Goal: Task Accomplishment & Management: Complete application form

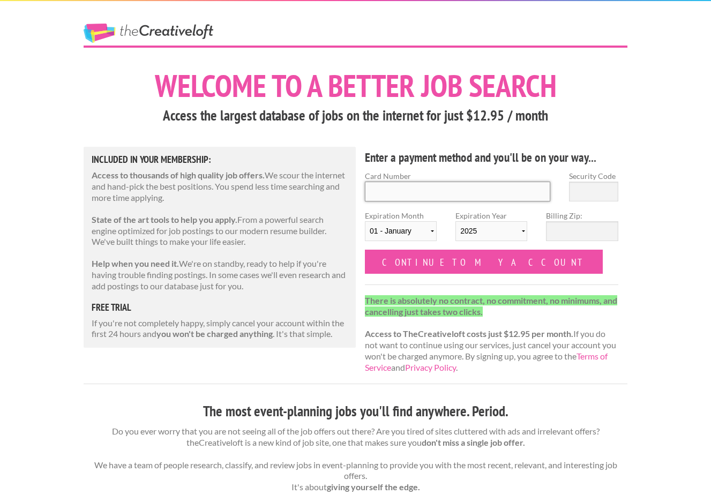
click at [377, 188] on input "Card Number" at bounding box center [457, 192] width 185 height 20
type input "4032160027788377"
select select "11"
select select "2028"
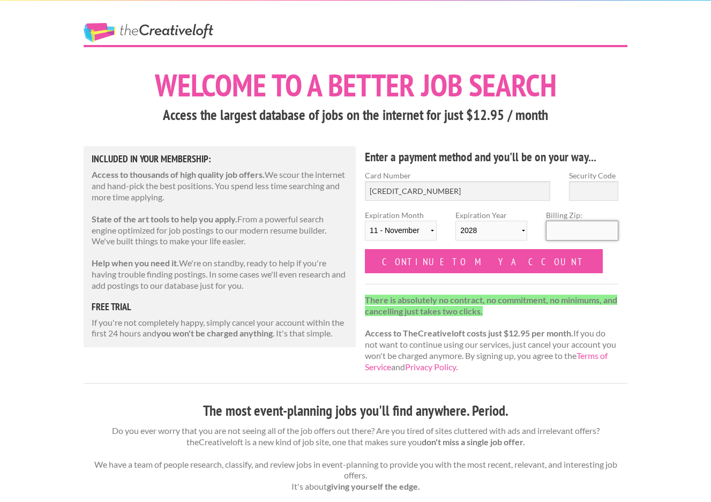
click at [565, 233] on input "Billing Zip:" at bounding box center [582, 231] width 72 height 20
type input "40223"
click at [587, 197] on input "Security Code" at bounding box center [593, 191] width 49 height 20
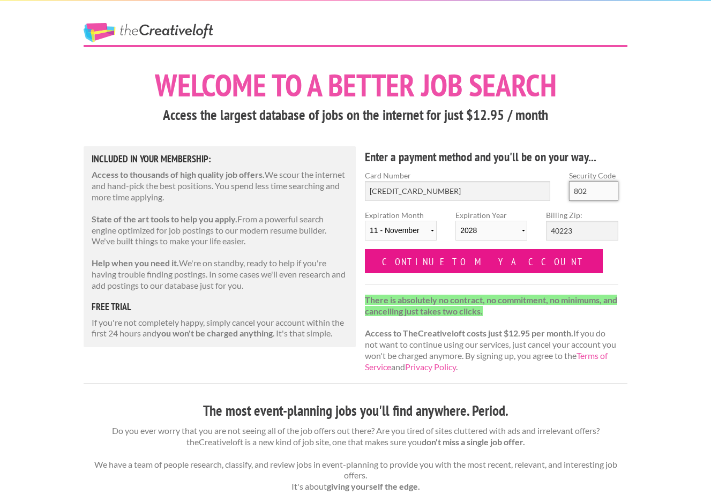
type input "802"
click at [419, 265] on input "Continue to my account" at bounding box center [484, 261] width 238 height 24
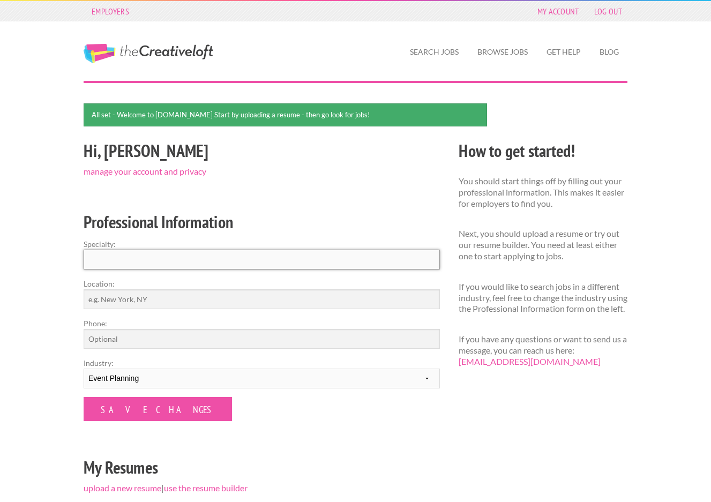
click at [332, 258] on input "Specialty:" at bounding box center [262, 260] width 356 height 20
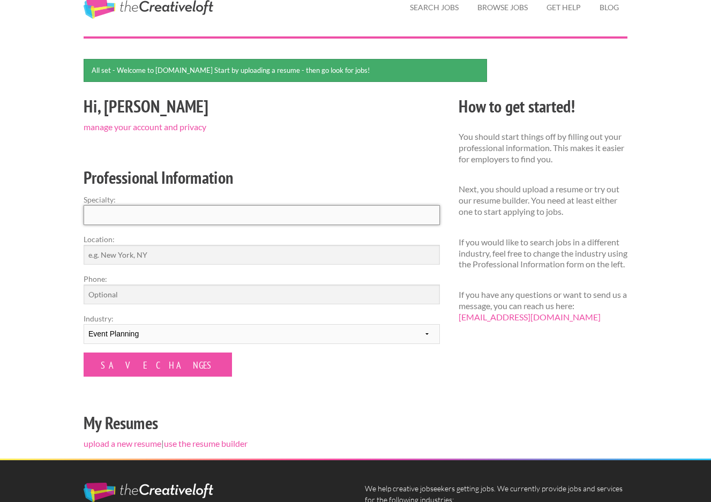
scroll to position [50, 0]
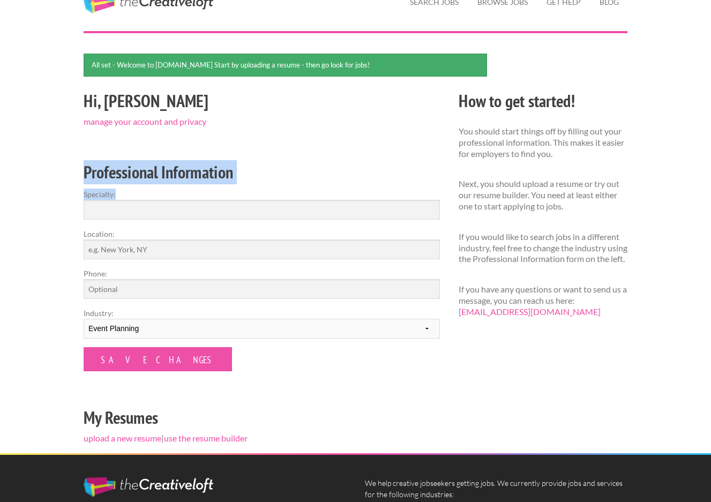
drag, startPoint x: 84, startPoint y: 167, endPoint x: 125, endPoint y: 201, distance: 53.6
click at [125, 201] on div "Hi, Maria manage your account and privacy Professional Information Specialty: L…" at bounding box center [261, 270] width 375 height 366
copy div "Professional Information Specialty:"
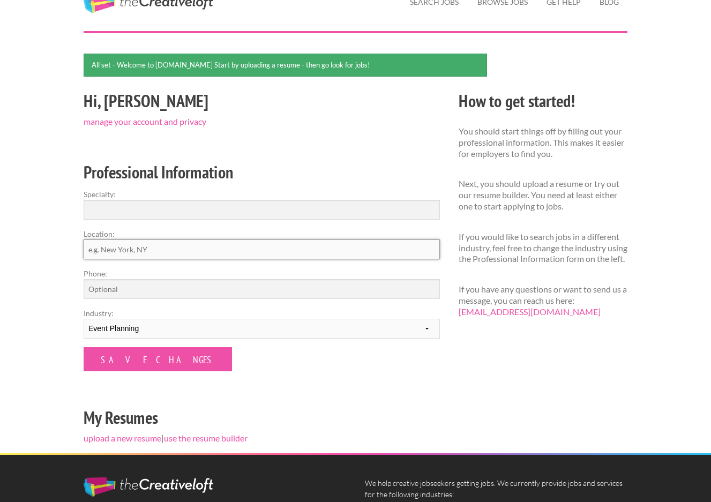
click at [185, 249] on input "Location:" at bounding box center [262, 249] width 356 height 20
type input "[GEOGRAPHIC_DATA], [GEOGRAPHIC_DATA]"
click at [144, 295] on input "Phone:" at bounding box center [262, 289] width 356 height 20
type input "5023031272"
click at [143, 328] on select "--------- Fashion Interior Design Photography Event Planning Entertainment Musi…" at bounding box center [262, 329] width 356 height 20
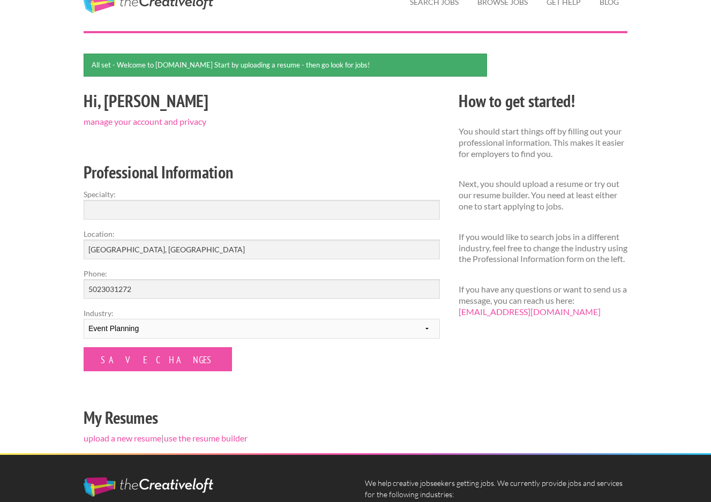
click at [58, 346] on div "Employers My Account Log Out The Creative Loft Search Jobs Browse Jobs Get Help…" at bounding box center [355, 299] width 711 height 699
click at [130, 217] on input "Specialty:" at bounding box center [262, 210] width 356 height 20
paste input "I specialize in curating high-end events that combine meticulous logistics, ele…"
click at [106, 208] on input "I specialize in curating high-end events that combine meticulous logistics, ele…" at bounding box center [262, 210] width 356 height 20
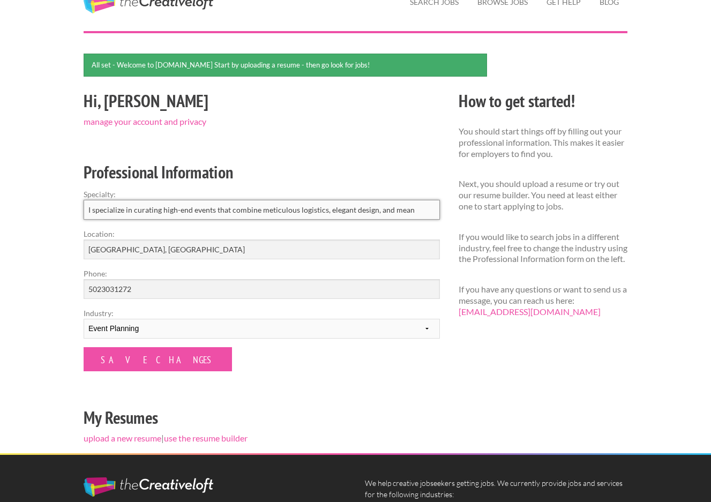
click at [106, 208] on input "I specialize in curating high-end events that combine meticulous logistics, ele…" at bounding box center [262, 210] width 356 height 20
paste input "Luxury Event Design & Hospitality-Driven Experiences"
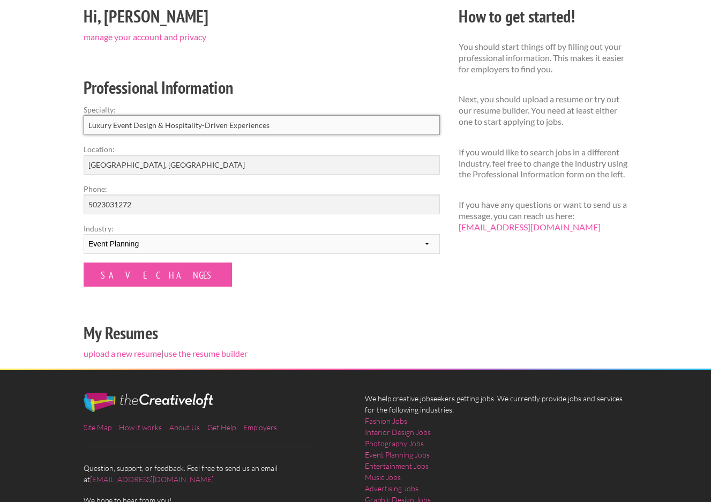
scroll to position [135, 0]
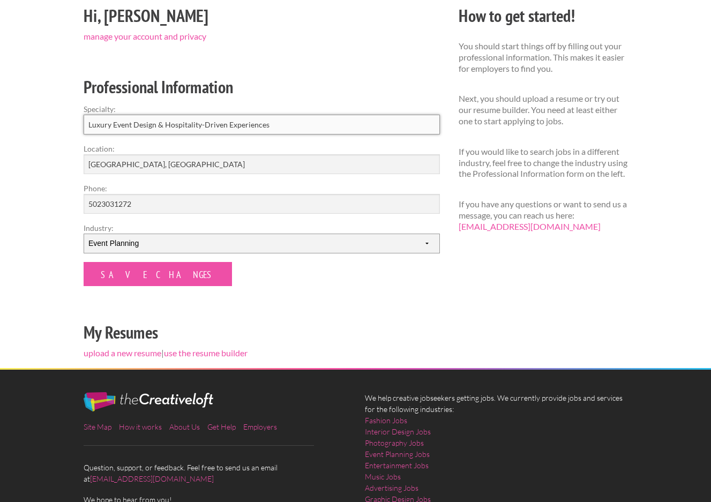
type input "Luxury Event Design & Hospitality-Driven Experiences"
click at [130, 245] on select "--------- Fashion Interior Design Photography Event Planning Entertainment Musi…" at bounding box center [262, 243] width 356 height 20
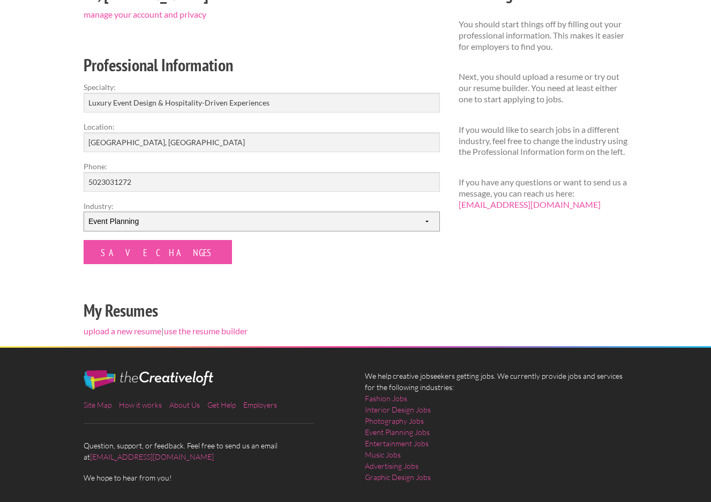
scroll to position [146, 0]
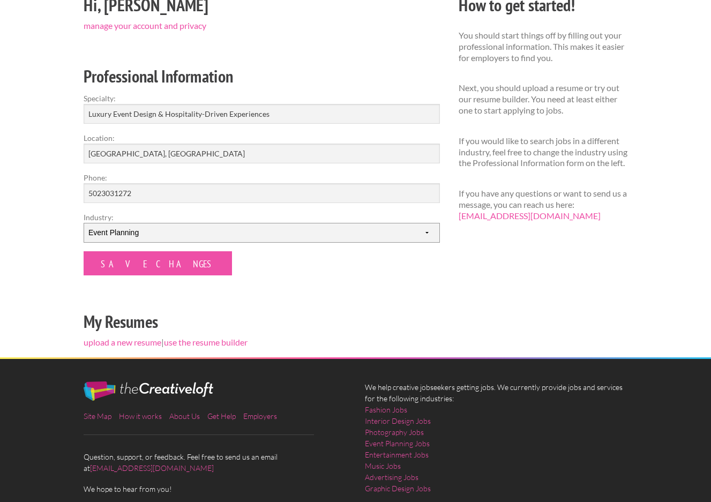
click at [144, 236] on select "--------- Fashion Interior Design Photography Event Planning Entertainment Musi…" at bounding box center [262, 233] width 356 height 20
click at [58, 253] on div "Employers My Account Log Out The Creative Loft Search Jobs Browse Jobs Get Help…" at bounding box center [355, 203] width 711 height 699
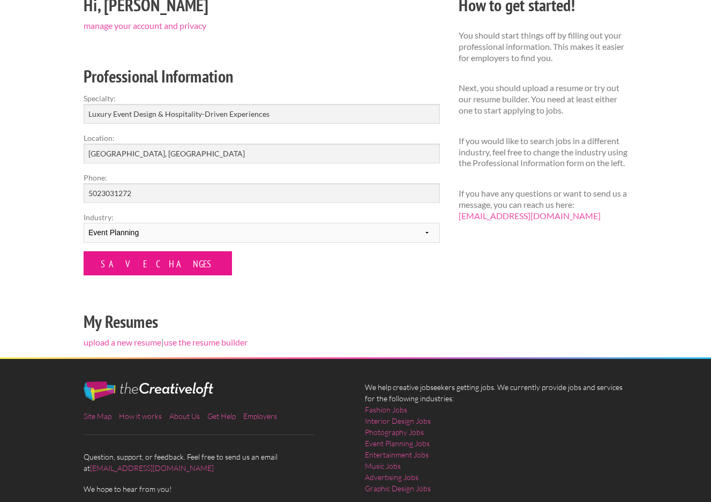
click at [110, 264] on input "Save Changes" at bounding box center [158, 263] width 148 height 24
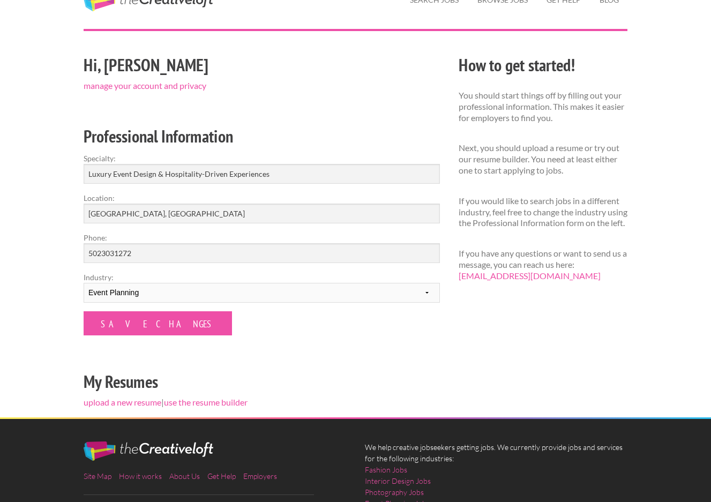
scroll to position [54, 0]
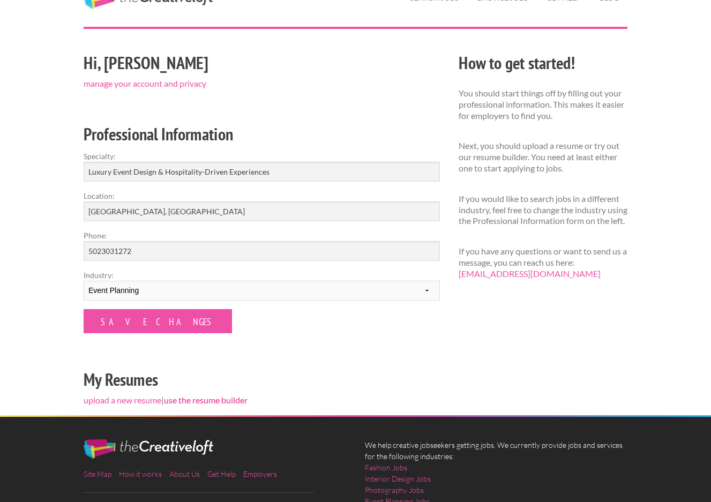
click at [180, 401] on link "use the resume builder" at bounding box center [206, 400] width 84 height 10
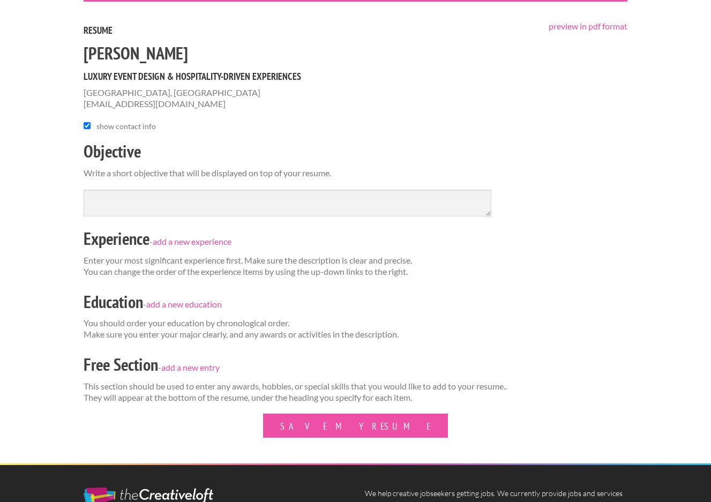
scroll to position [82, 0]
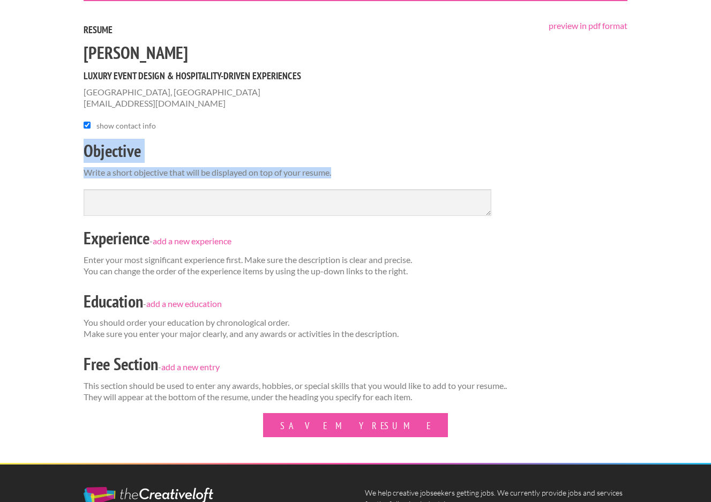
drag, startPoint x: 84, startPoint y: 147, endPoint x: 359, endPoint y: 173, distance: 276.5
click at [359, 173] on form "Maria Davis Luxury Event Design & Hospitality-Driven Experiences Louisville, KY…" at bounding box center [355, 239] width 543 height 396
copy form "Objective Write a short objective that will be displayed on top of your resume."
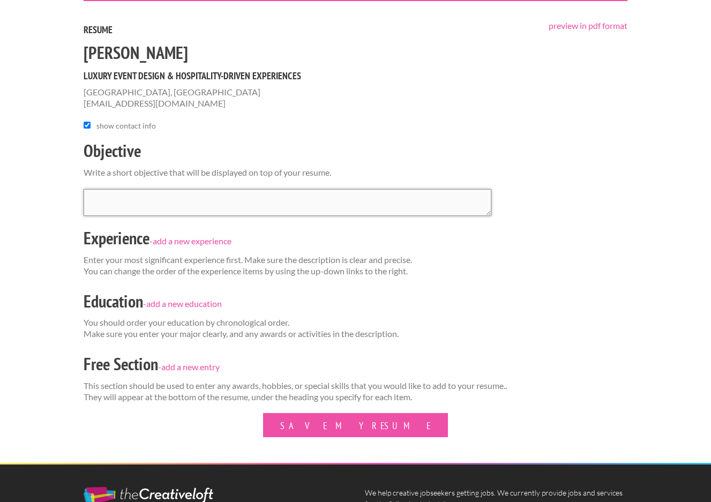
click at [139, 208] on textarea at bounding box center [287, 202] width 407 height 27
paste textarea "To apply my expertise in event planning, hospitality, and creative programming …"
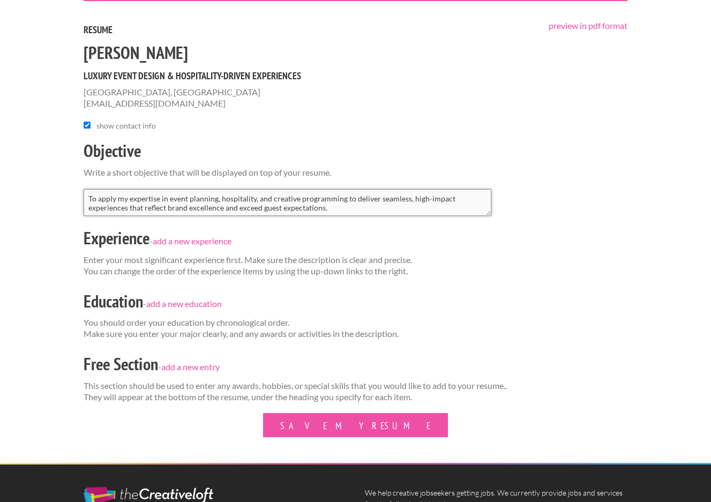
scroll to position [1, 0]
type textarea "To apply my expertise in event planning, hospitality, and creative programming …"
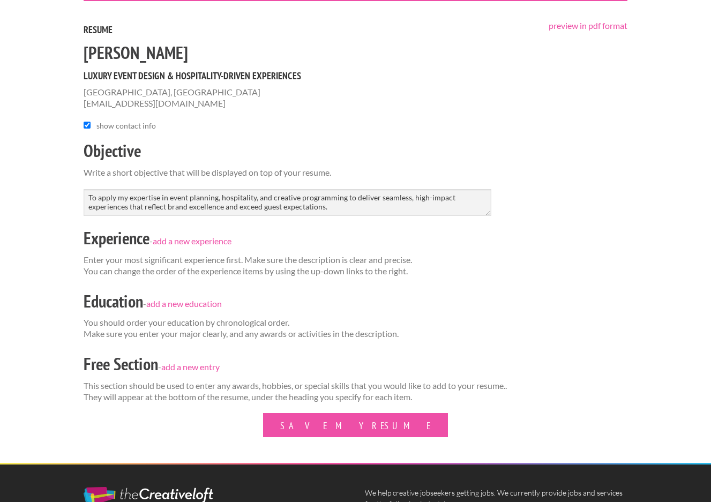
click at [190, 235] on div "Experience - add a new experience" at bounding box center [355, 239] width 543 height 30
click at [200, 243] on link "add a new experience" at bounding box center [192, 241] width 79 height 10
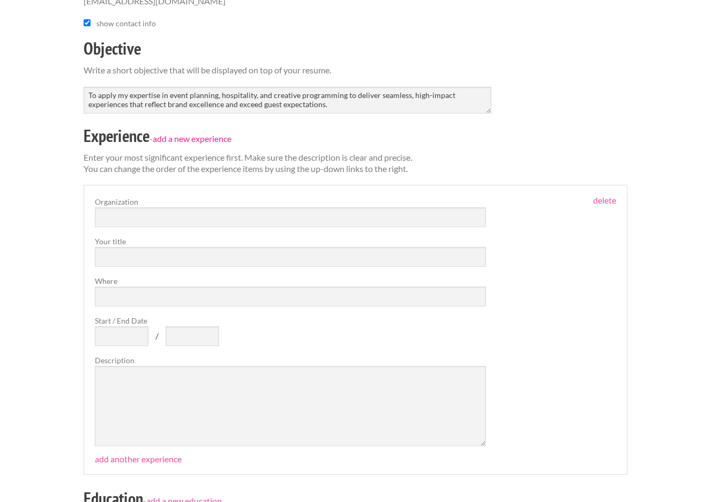
scroll to position [215, 0]
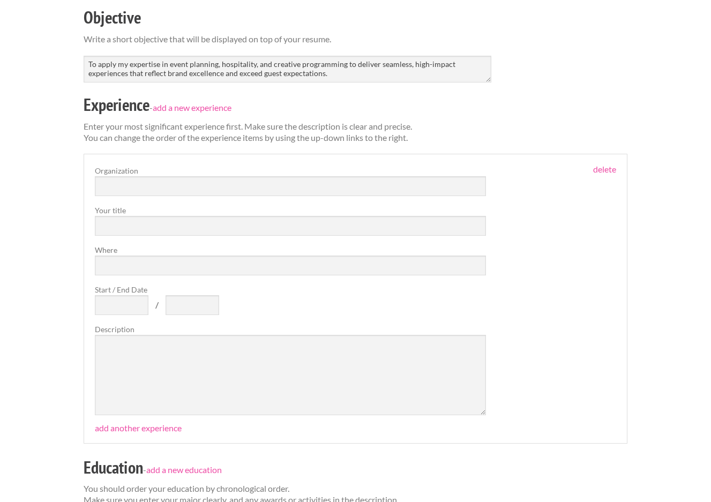
drag, startPoint x: 414, startPoint y: 141, endPoint x: 79, endPoint y: 106, distance: 337.6
click at [79, 106] on div "preview in pdf format Resume Maria Davis Luxury Event Design & Hospitality-Driv…" at bounding box center [355, 258] width 562 height 741
copy div "Experience - add a new experience Enter your most significant experience first.…"
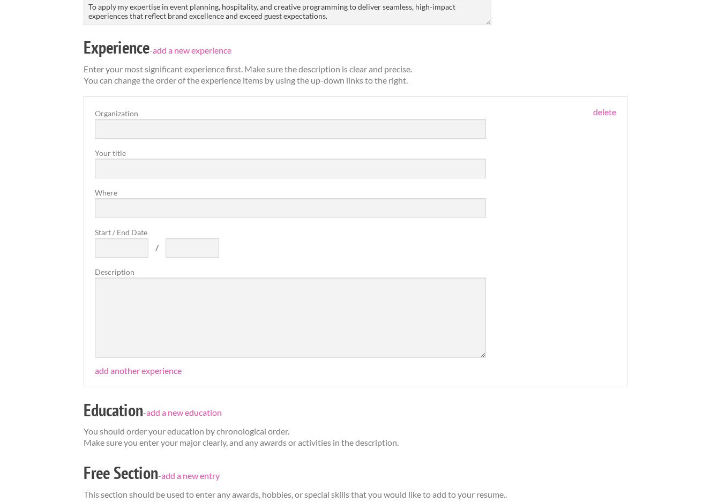
scroll to position [273, 0]
click at [124, 126] on input "text" at bounding box center [290, 128] width 391 height 20
paste input "Kindling Studios"
type input "Kindling Studios"
click at [108, 168] on input "text" at bounding box center [290, 168] width 391 height 20
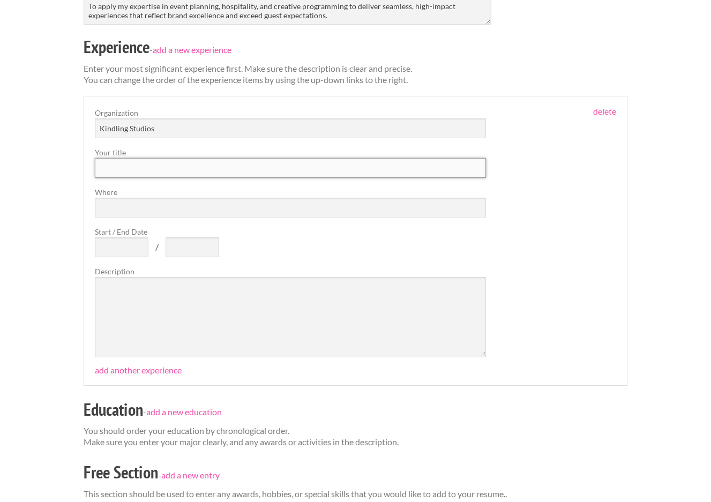
paste input "Founder & Creative Director"
type input "Founder & Creative Director"
click at [111, 215] on input "Where" at bounding box center [290, 208] width 391 height 20
type input "[GEOGRAPHIC_DATA], [GEOGRAPHIC_DATA]"
click at [119, 244] on input "Start / End Date" at bounding box center [122, 247] width 54 height 20
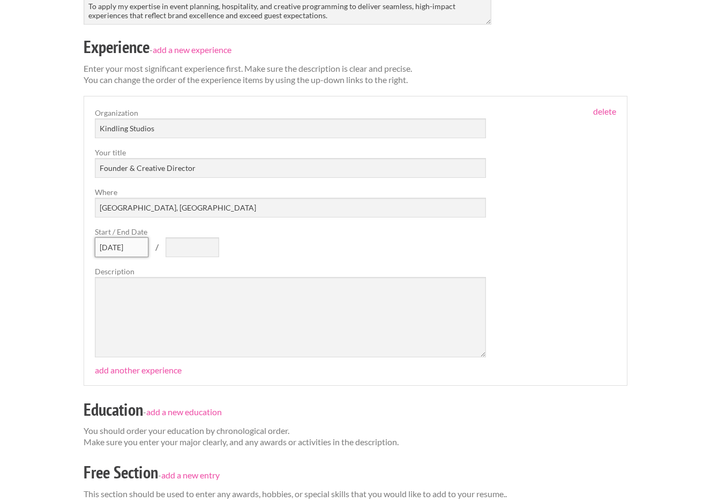
type input "Apr 2025"
type input "C"
type input "Present"
click at [98, 328] on textarea at bounding box center [290, 317] width 391 height 80
paste textarea "Planned and executed workshops, community events, and branded collaborations, m…"
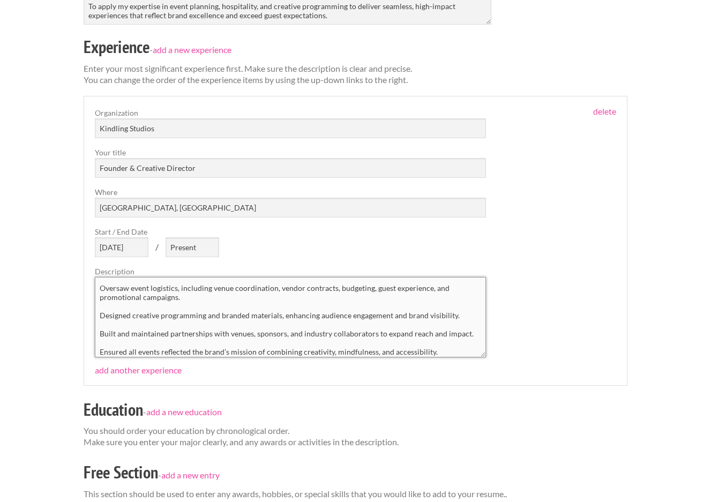
scroll to position [0, 0]
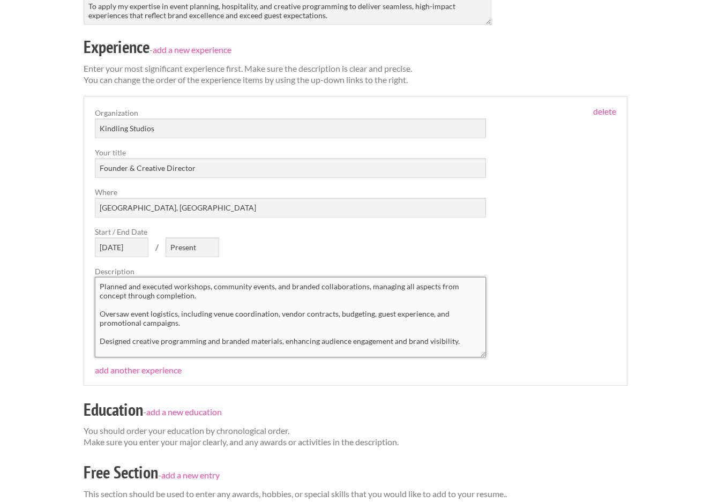
click at [125, 284] on textarea "Planned and executed workshops, community events, and branded collaborations, m…" at bounding box center [290, 317] width 391 height 80
click at [102, 312] on textarea "Plan and execute workshops, community events, and branded collaborations, manag…" at bounding box center [290, 317] width 391 height 80
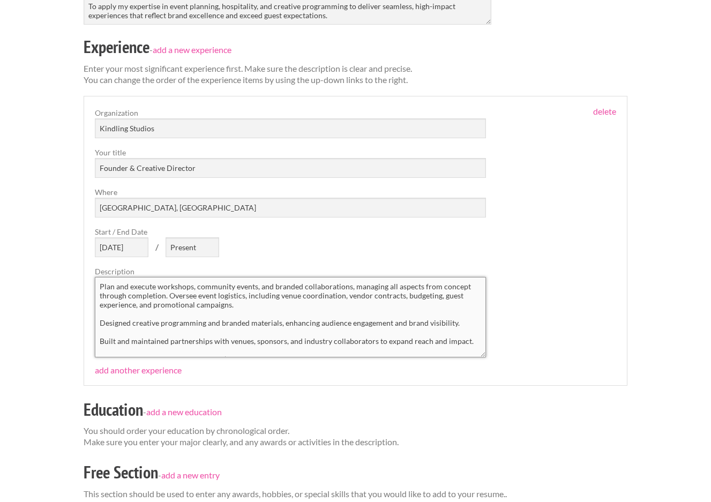
click at [99, 323] on textarea "Plan and execute workshops, community events, and branded collaborations, manag…" at bounding box center [290, 317] width 391 height 80
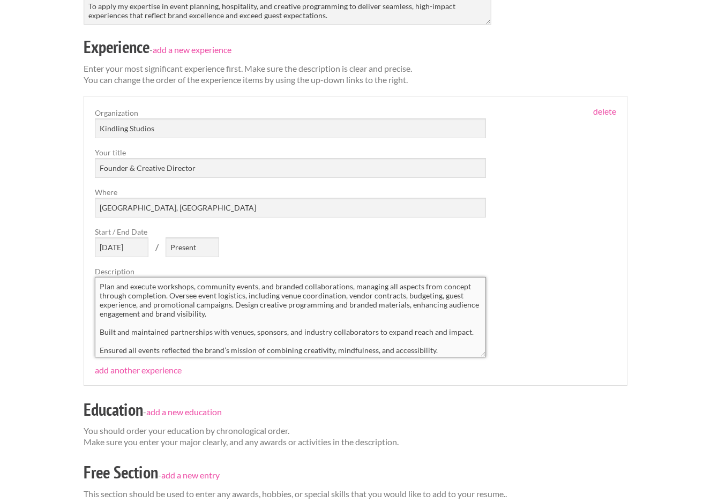
click at [99, 323] on textarea "Plan and execute workshops, community events, and branded collaborations, manag…" at bounding box center [290, 317] width 391 height 80
click at [101, 331] on textarea "Plan and execute workshops, community events, and branded collaborations, manag…" at bounding box center [290, 317] width 391 height 80
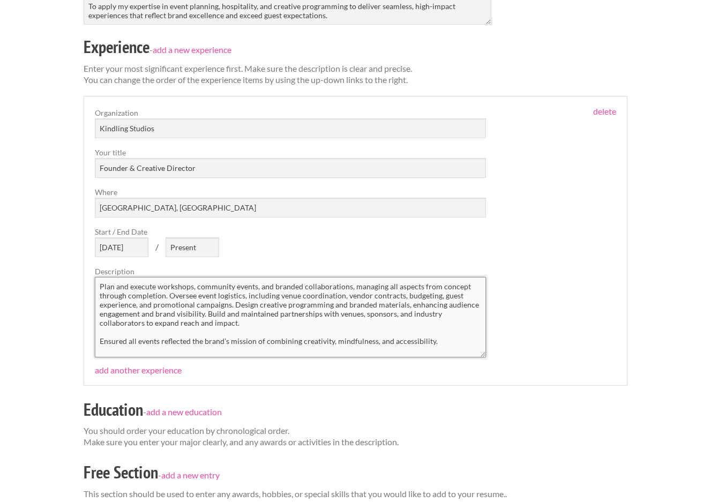
click at [273, 313] on textarea "Plan and execute workshops, community events, and branded collaborations, manag…" at bounding box center [290, 317] width 391 height 80
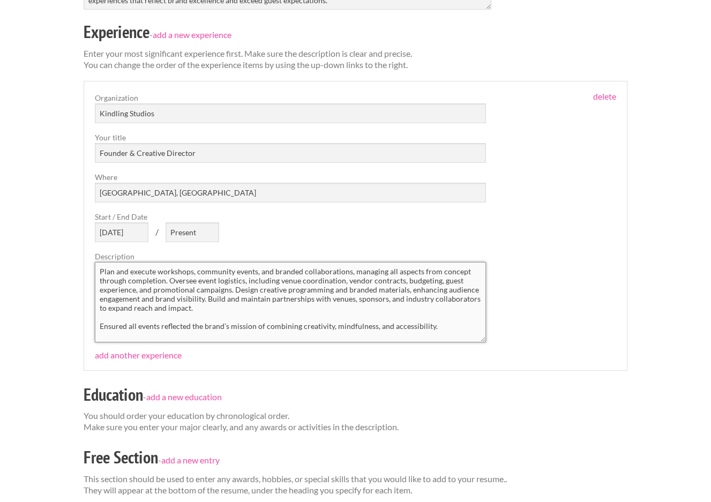
scroll to position [289, 0]
click at [100, 322] on textarea "Plan and execute workshops, community events, and branded collaborations, manag…" at bounding box center [290, 301] width 391 height 80
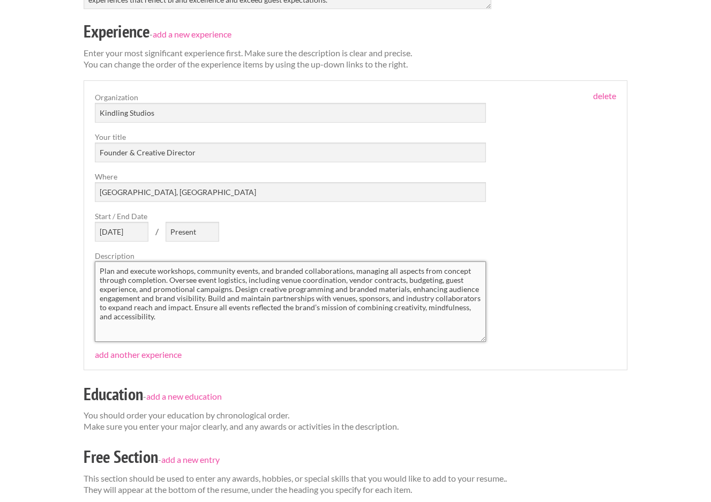
click at [271, 309] on textarea "Plan and execute workshops, community events, and branded collaborations, manag…" at bounding box center [290, 301] width 391 height 80
click at [266, 335] on textarea "Plan and execute workshops, community events, and branded collaborations, manag…" at bounding box center [290, 301] width 391 height 80
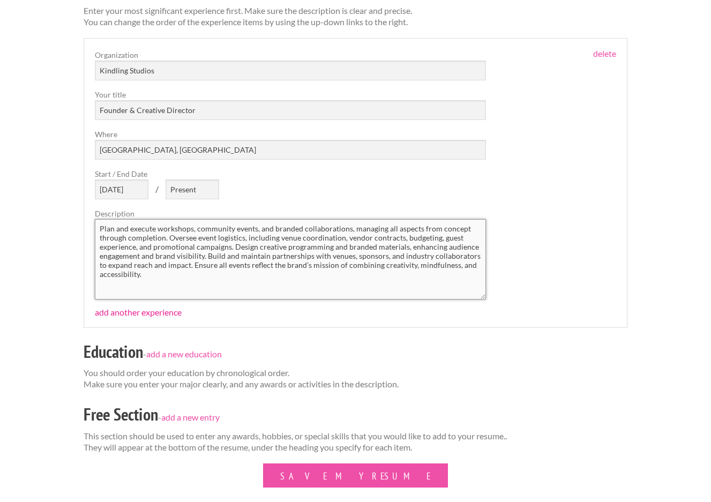
type textarea "Plan and execute workshops, community events, and branded collaborations, manag…"
click at [163, 309] on link "add another experience" at bounding box center [138, 312] width 87 height 10
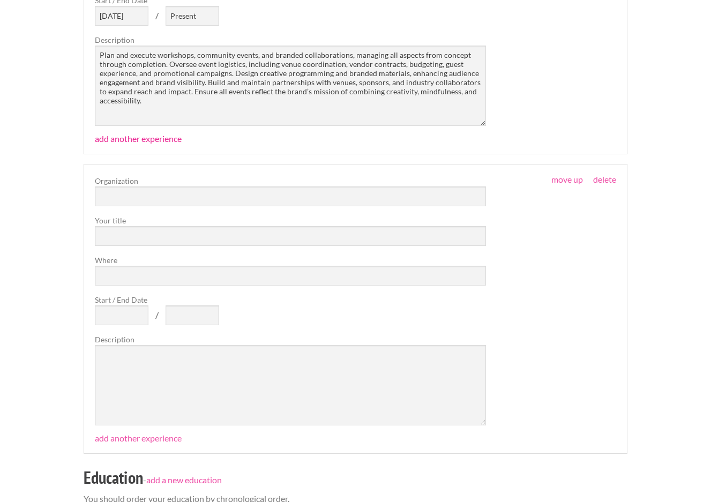
scroll to position [532, 0]
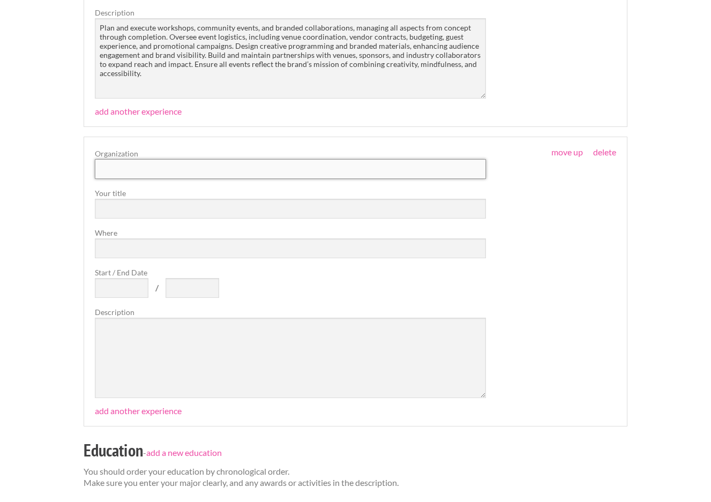
click at [197, 165] on input "text" at bounding box center [290, 169] width 391 height 20
paste input "J.D. Power"
type input "J.D. Power"
click at [150, 208] on input "text" at bounding box center [290, 209] width 391 height 20
paste input "Agile Project Manager"
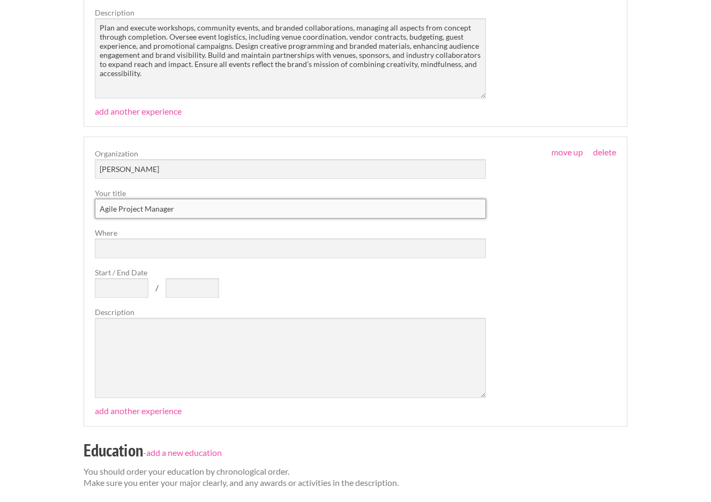
type input "Agile Project Manager"
click at [157, 247] on input "Where" at bounding box center [290, 248] width 391 height 20
type input "Remote - Louisville, KY"
type input "Aug 2022"
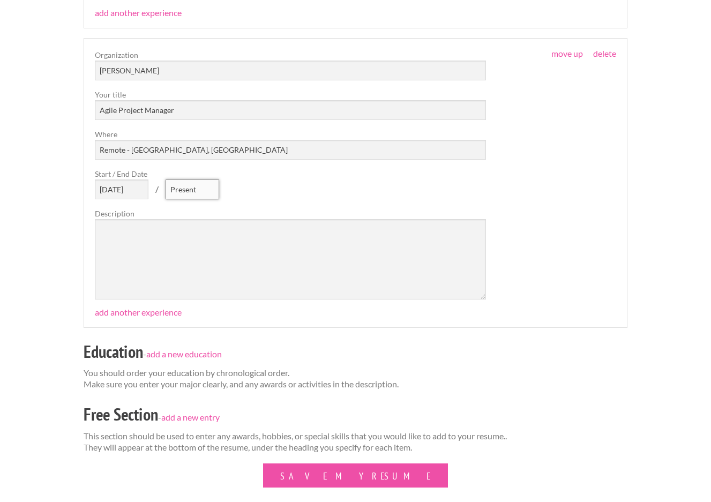
scroll to position [631, 0]
type input "Present"
click at [111, 237] on textarea at bounding box center [290, 258] width 391 height 80
paste textarea "Coordinated large-scale hospitality and event operations for high-profile racin…"
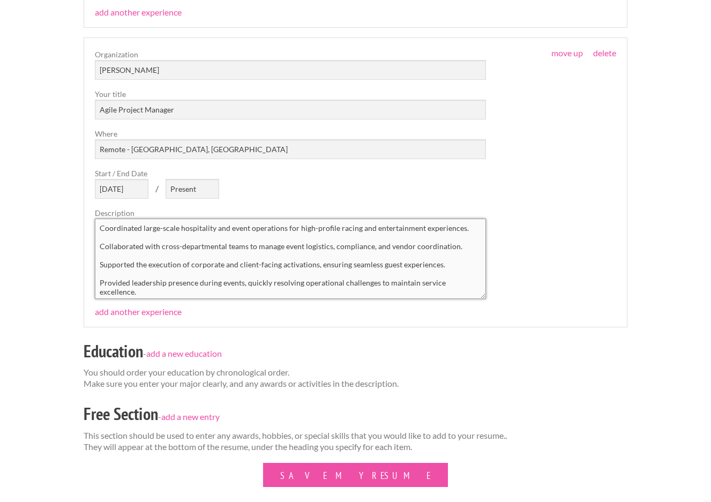
click at [140, 226] on textarea "Coordinated large-scale hospitality and event operations for high-profile racin…" at bounding box center [290, 258] width 391 height 80
drag, startPoint x: 416, startPoint y: 229, endPoint x: 333, endPoint y: 225, distance: 83.1
click at [333, 225] on textarea "Coordinate large-scale hospitality and event operations for high-profile racing…" at bounding box center [290, 258] width 391 height 80
click at [100, 244] on textarea "Coordinate large-scale hospitality and event operations for high-profile experi…" at bounding box center [290, 258] width 391 height 80
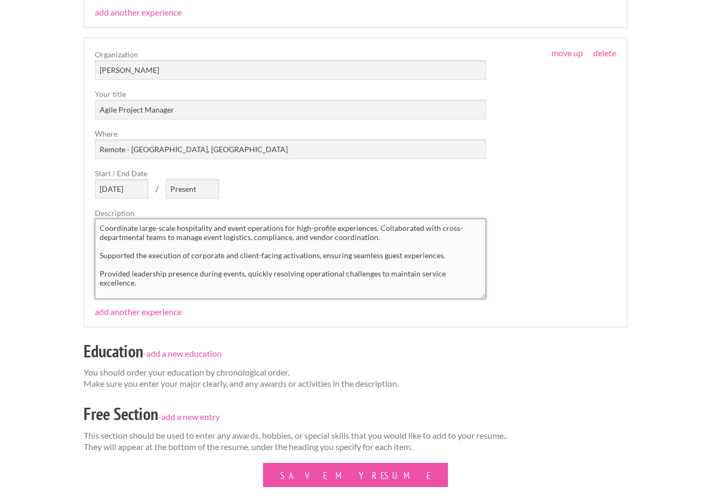
click at [417, 225] on textarea "Coordinate large-scale hospitality and event operations for high-profile experi…" at bounding box center [290, 258] width 391 height 80
click at [102, 256] on textarea "Coordinate large-scale hospitality and event operations for high-profile experi…" at bounding box center [290, 258] width 391 height 80
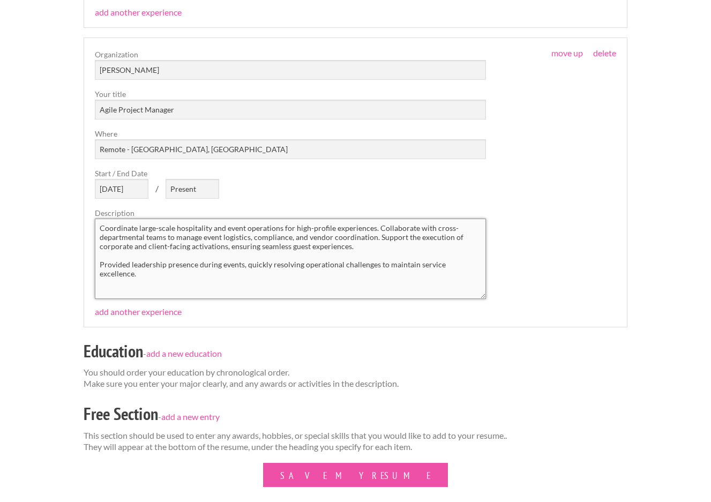
click at [99, 266] on textarea "Coordinate large-scale hospitality and event operations for high-profile experi…" at bounding box center [290, 258] width 391 height 80
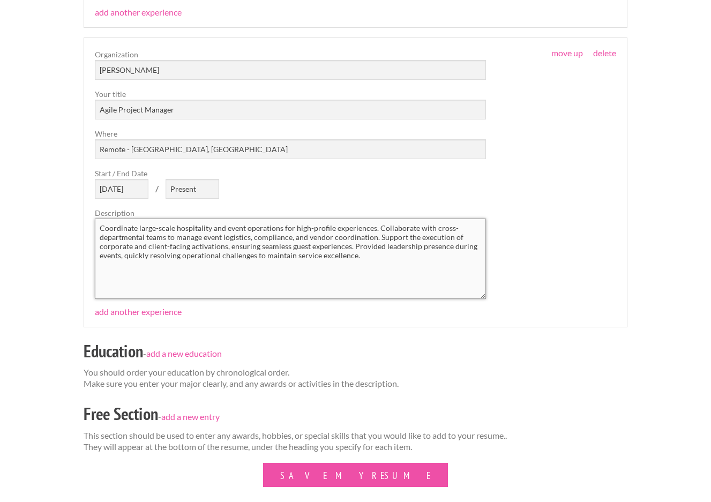
click at [379, 245] on textarea "Coordinate large-scale hospitality and event operations for high-profile experi…" at bounding box center [290, 258] width 391 height 80
click at [101, 226] on textarea "Coordinate large-scale hospitality and event operations for high-profile experi…" at bounding box center [290, 258] width 391 height 80
drag, startPoint x: 101, startPoint y: 226, endPoint x: 401, endPoint y: 263, distance: 302.1
click at [401, 263] on textarea "Coordinate large-scale hospitality and event operations for high-profile experi…" at bounding box center [290, 258] width 391 height 80
paste textarea "Directed cross-functional client projects requiring detailed planning, timeline…"
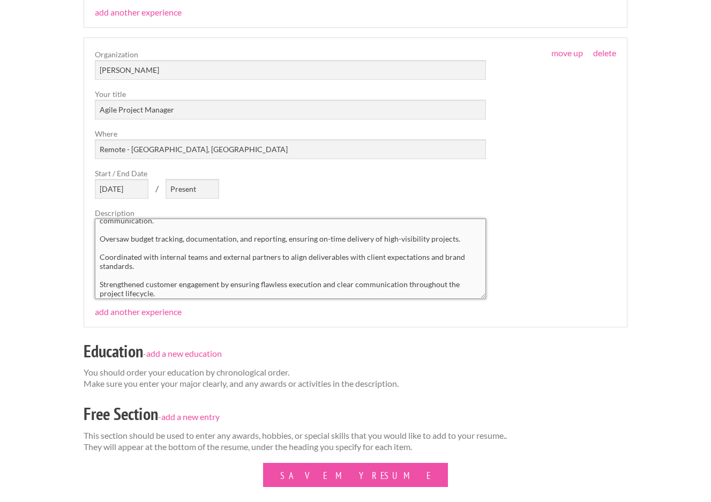
scroll to position [0, 0]
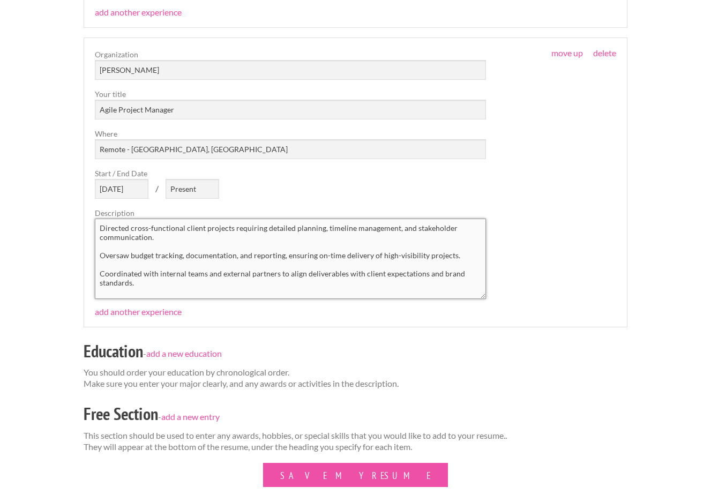
click at [125, 229] on textarea "Directed cross-functional client projects requiring detailed planning, timeline…" at bounding box center [290, 258] width 391 height 80
click at [101, 253] on textarea "Direct cross-functional client projects requiring detailed planning, timeline m…" at bounding box center [290, 258] width 391 height 80
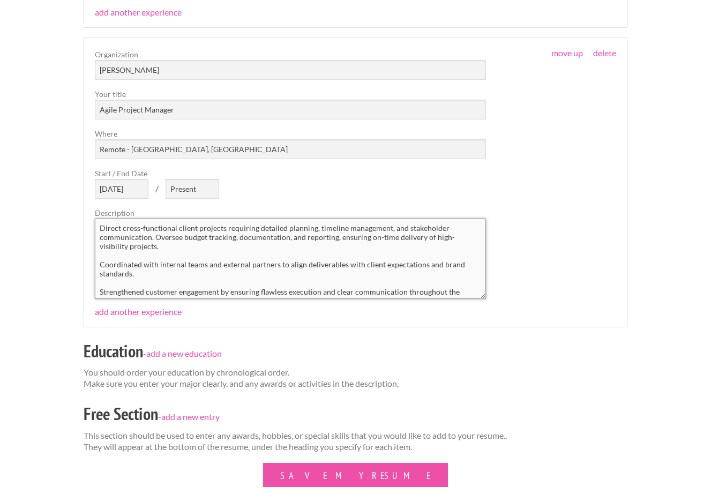
click at [98, 266] on textarea "Direct cross-functional client projects requiring detailed planning, timeline m…" at bounding box center [290, 258] width 391 height 80
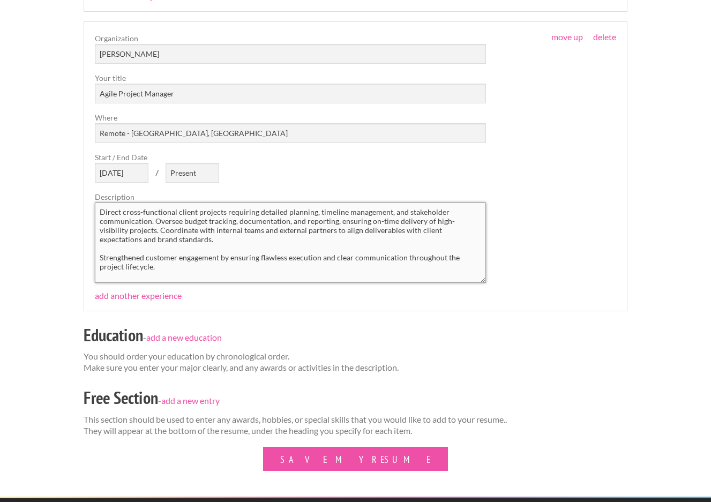
scroll to position [654, 0]
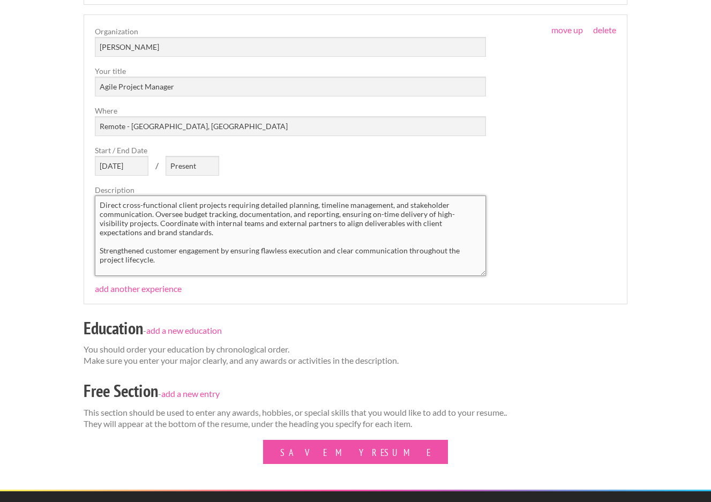
click at [100, 254] on textarea "Direct cross-functional client projects requiring detailed planning, timeline m…" at bounding box center [290, 235] width 391 height 80
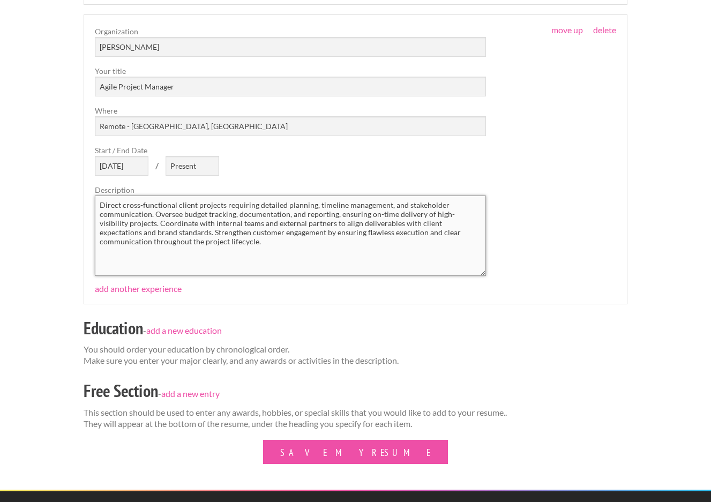
scroll to position [662, 0]
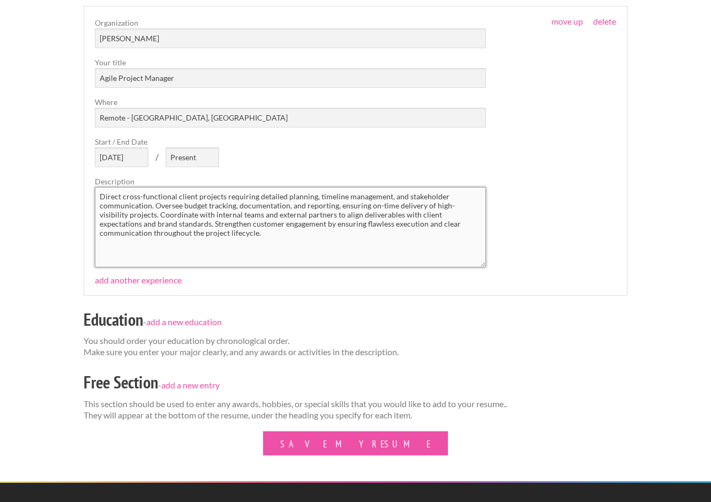
click at [118, 252] on textarea "Direct cross-functional client projects requiring detailed planning, timeline m…" at bounding box center [290, 227] width 391 height 80
type textarea "Direct cross-functional client projects requiring detailed planning, timeline m…"
click at [124, 282] on link "add another experience" at bounding box center [138, 280] width 87 height 10
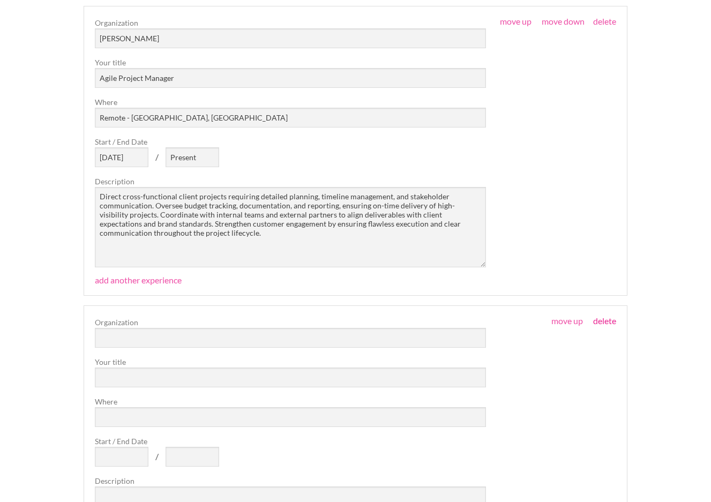
click at [605, 322] on link "delete" at bounding box center [604, 320] width 23 height 10
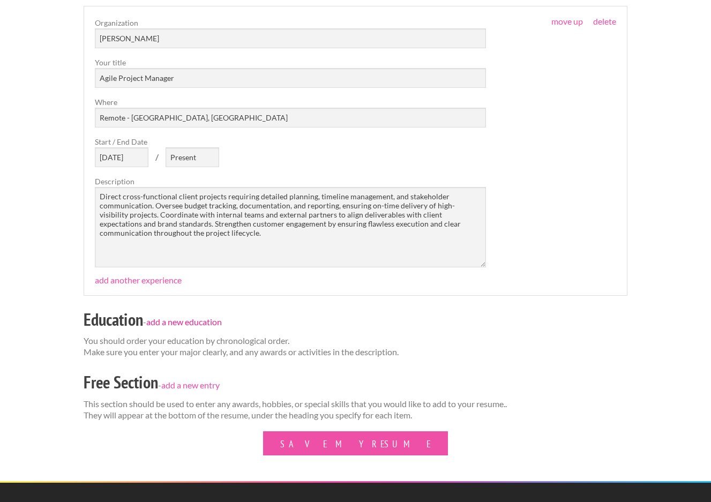
click at [211, 323] on link "add a new education" at bounding box center [183, 322] width 75 height 10
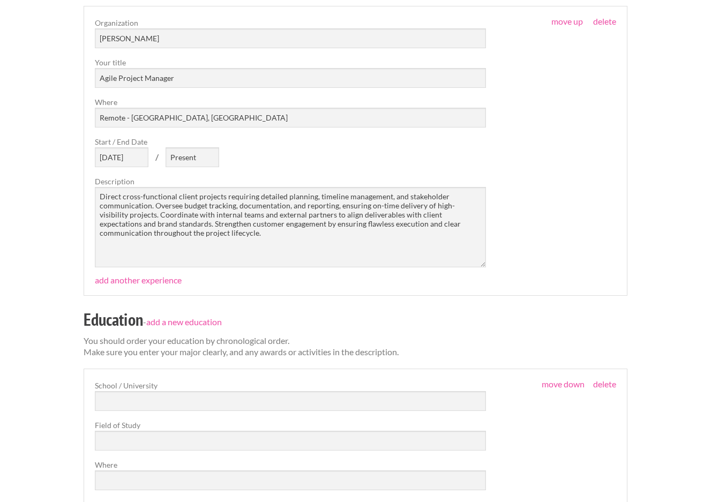
drag, startPoint x: 82, startPoint y: 312, endPoint x: 420, endPoint y: 352, distance: 340.3
copy div "Education - add a new education You should order your education by chronologica…"
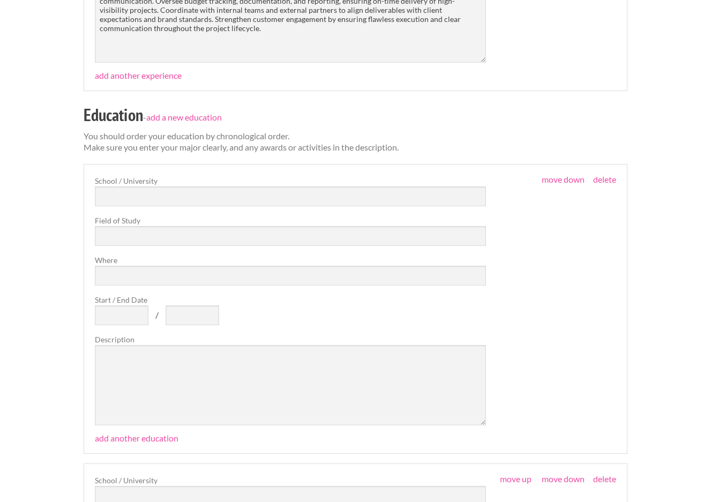
scroll to position [867, 0]
click at [111, 194] on input "text" at bounding box center [290, 196] width 391 height 20
paste input "University of Kentucky"
type input "University of Kentucky"
click at [109, 231] on input "text" at bounding box center [290, 235] width 391 height 20
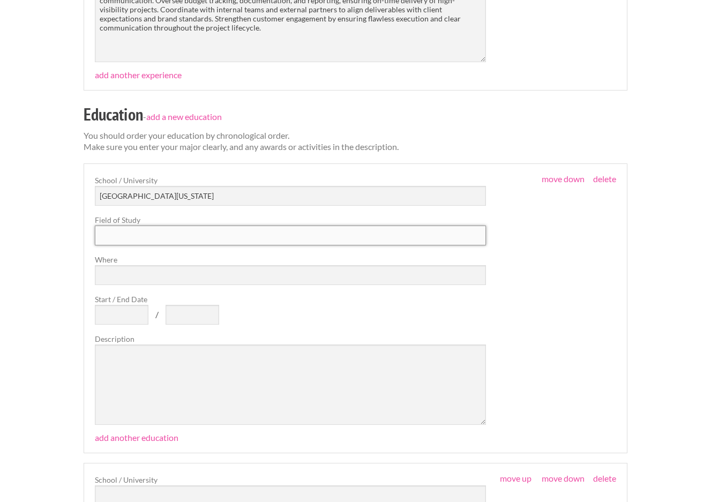
paste input "Bachelor of Science in Mathematical Economics – Minor in Music"
type input "Bachelor of Science in Mathematical Economics – Minor in Music"
click at [122, 277] on input "Where" at bounding box center [290, 275] width 391 height 20
paste input "Lexington, KY"
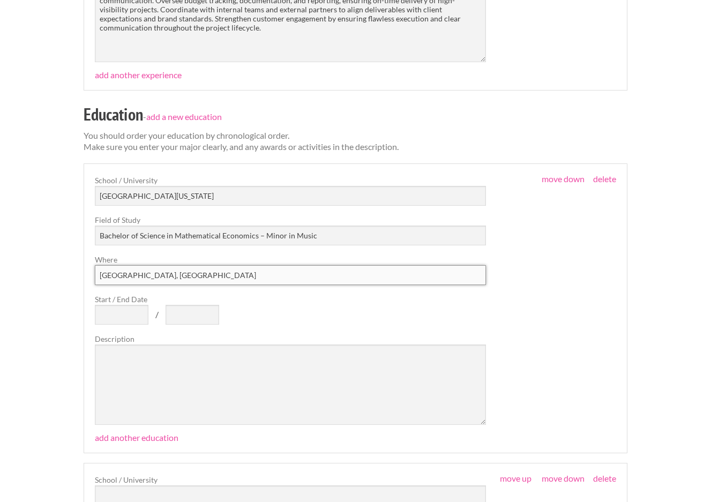
scroll to position [984, 0]
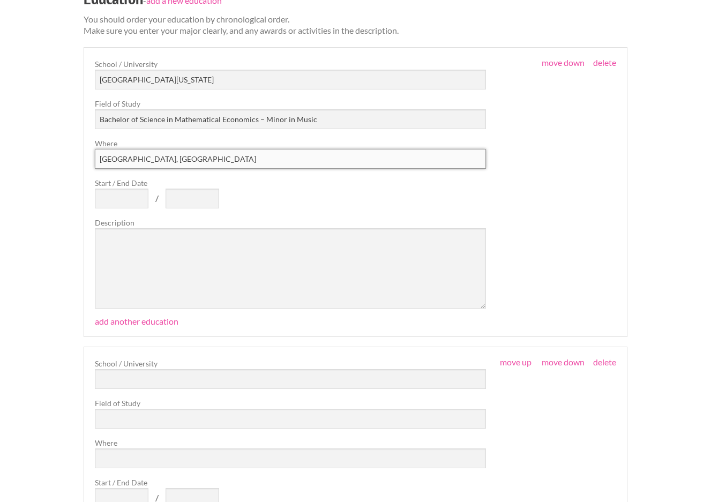
type input "Lexington, KY"
click at [114, 200] on input "Start / End Date" at bounding box center [122, 198] width 54 height 20
type input "2011"
type input "1"
type input "2016"
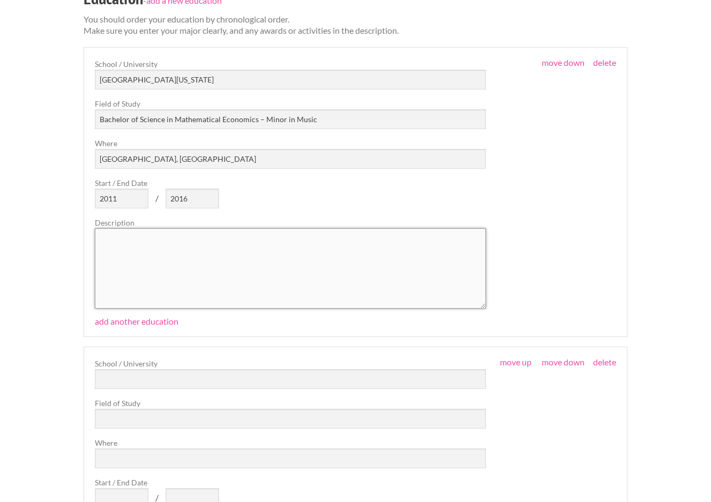
click at [117, 257] on textarea at bounding box center [290, 268] width 391 height 80
paste textarea "Coursework included economics, applied mathematics, and statistical analysis. E…"
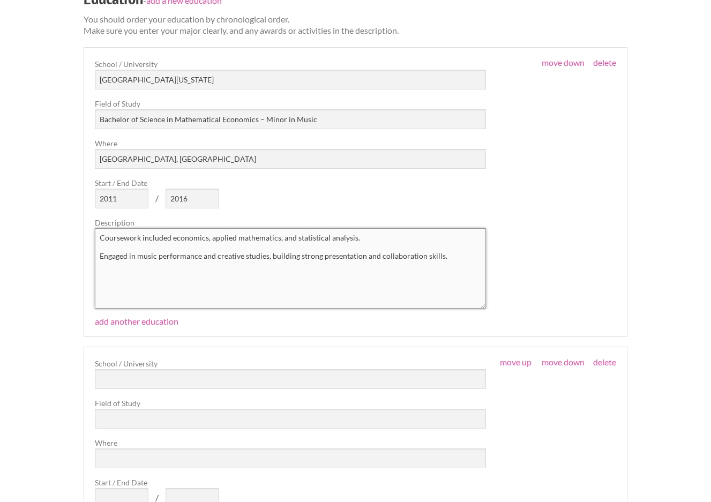
click at [100, 255] on textarea "Coursework included economics, applied mathematics, and statistical analysis. E…" at bounding box center [290, 268] width 391 height 80
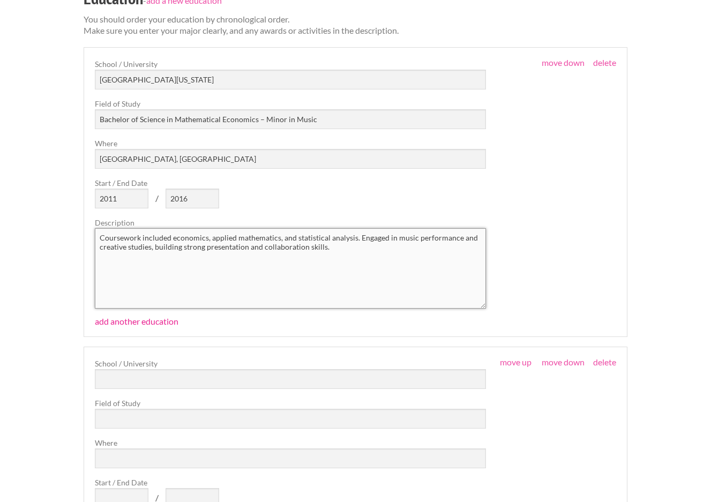
type textarea "Coursework included economics, applied mathematics, and statistical analysis. E…"
click at [132, 323] on link "add another education" at bounding box center [137, 321] width 84 height 10
click at [158, 386] on input "text" at bounding box center [290, 379] width 391 height 20
paste input "University of Texas at Dallas"
type input "University of Texas at Dallas"
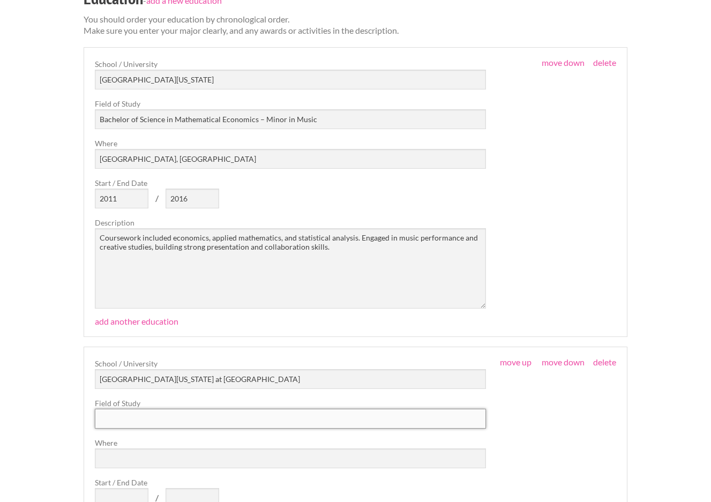
click at [202, 421] on input "text" at bounding box center [290, 419] width 391 height 20
paste input "Master of Science in Management Science (In Progress)"
type input "Master of Science in Management Science (In Progress)"
click at [181, 456] on input "Where" at bounding box center [290, 458] width 391 height 20
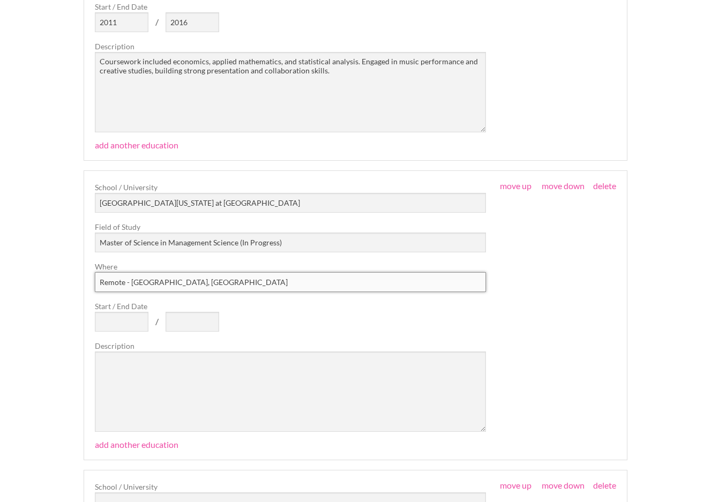
scroll to position [1160, 0]
type input "Remote - Dallas, TX"
click at [117, 320] on input "Start / End Date" at bounding box center [122, 321] width 54 height 20
type input "2024"
type input "Present"
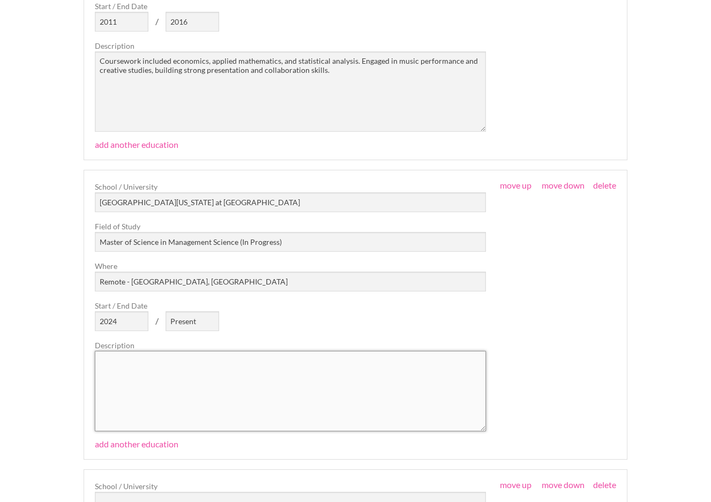
click at [205, 404] on textarea at bounding box center [290, 391] width 391 height 80
paste textarea "Focus areas: quantitative analysis, project management, organizational strategy…"
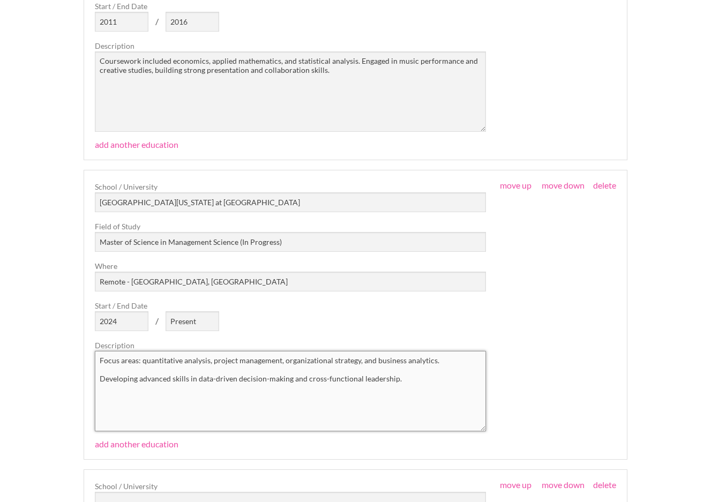
click at [99, 374] on textarea "Focus areas: quantitative analysis, project management, organizational strategy…" at bounding box center [290, 391] width 391 height 80
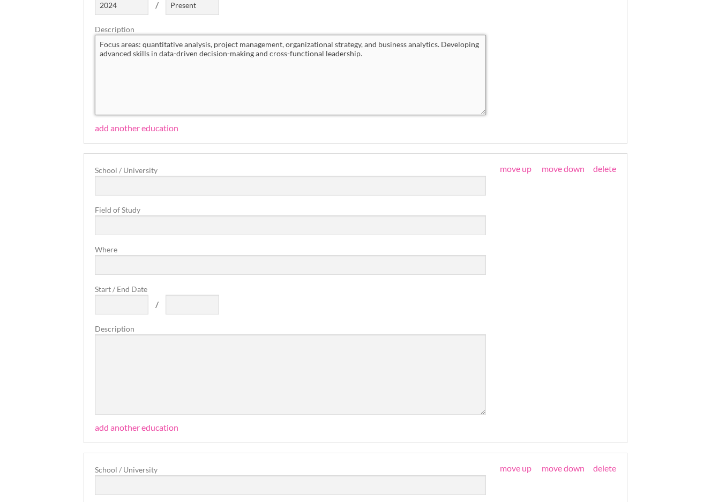
scroll to position [1479, 0]
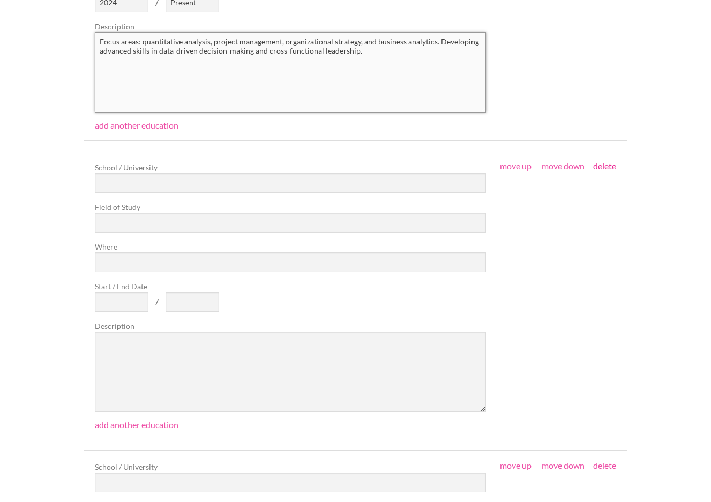
type textarea "Focus areas: quantitative analysis, project management, organizational strategy…"
click at [608, 168] on link "delete" at bounding box center [604, 166] width 23 height 10
click at [608, 165] on link "delete" at bounding box center [604, 166] width 23 height 10
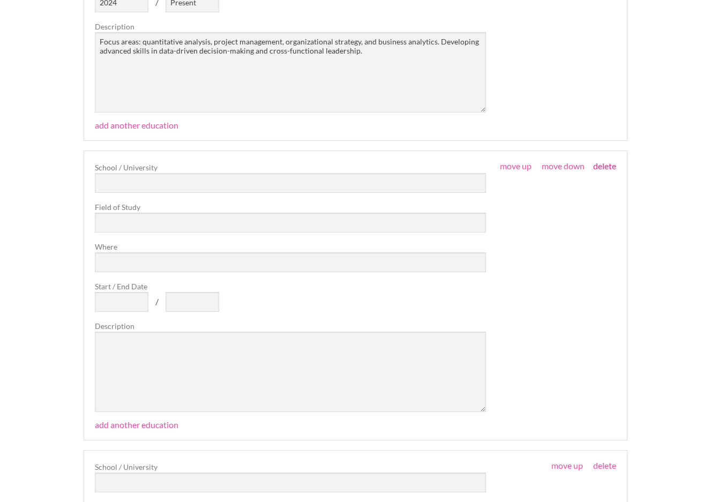
click at [608, 165] on link "delete" at bounding box center [604, 166] width 23 height 10
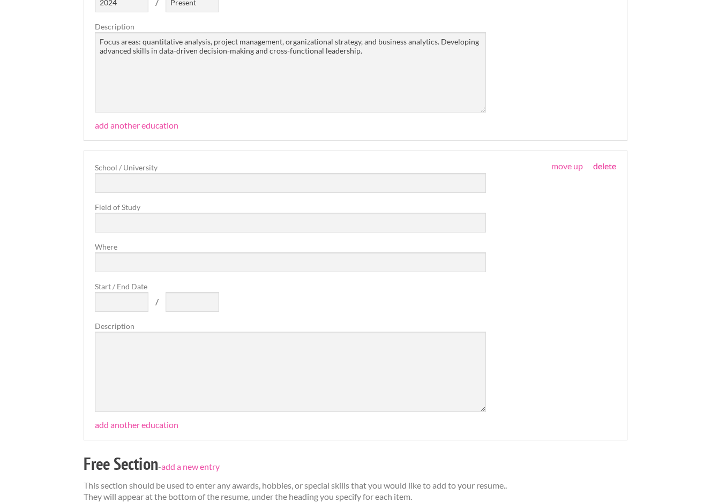
click at [608, 167] on link "delete" at bounding box center [604, 166] width 23 height 10
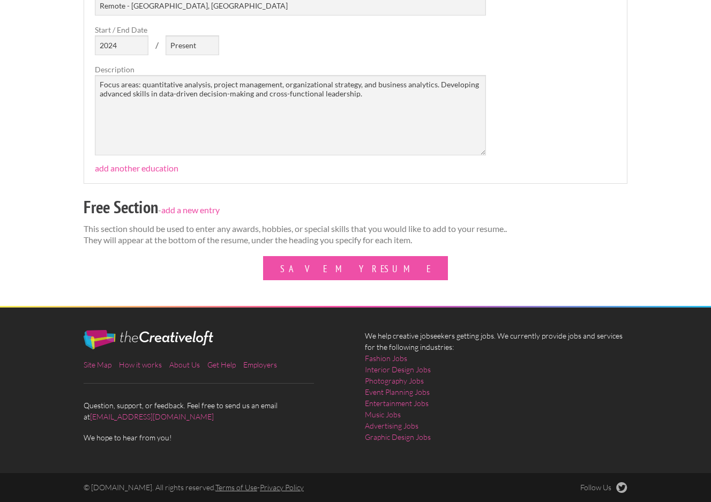
drag, startPoint x: 68, startPoint y: 206, endPoint x: 458, endPoint y: 238, distance: 391.1
copy div "Free Section - add a new entry This section should be used to enter any awards,…"
click at [198, 211] on link "add a new entry" at bounding box center [190, 210] width 58 height 10
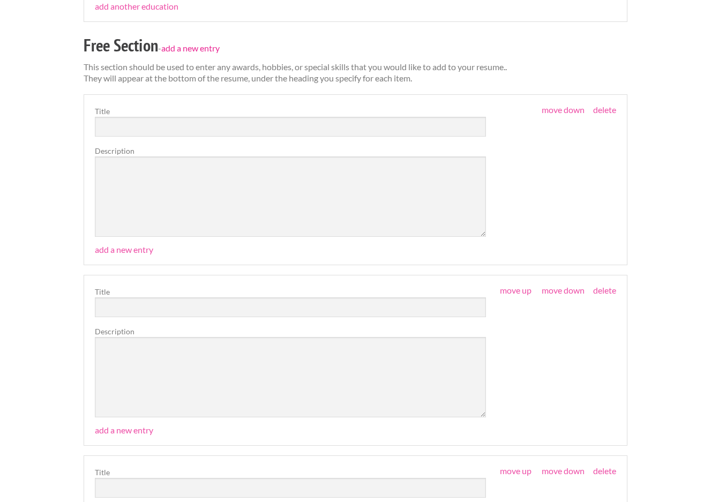
scroll to position [1617, 0]
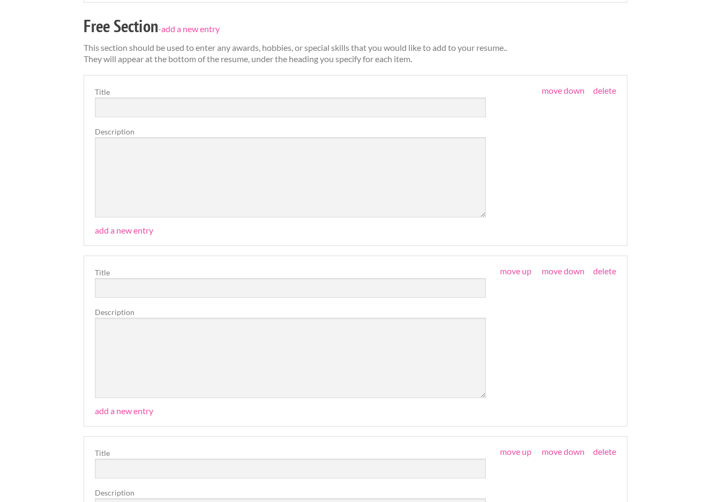
click at [54, 208] on div "Employers My Account Log Out The Creative Loft Search Jobs Browse Jobs Get Help…" at bounding box center [355, 434] width 711 height 4103
click at [114, 108] on input "text" at bounding box center [290, 107] width 391 height 20
paste input "DE&I Achievement Award"
type input "DE&I Achievement Award"
click at [148, 179] on textarea at bounding box center [290, 177] width 391 height 80
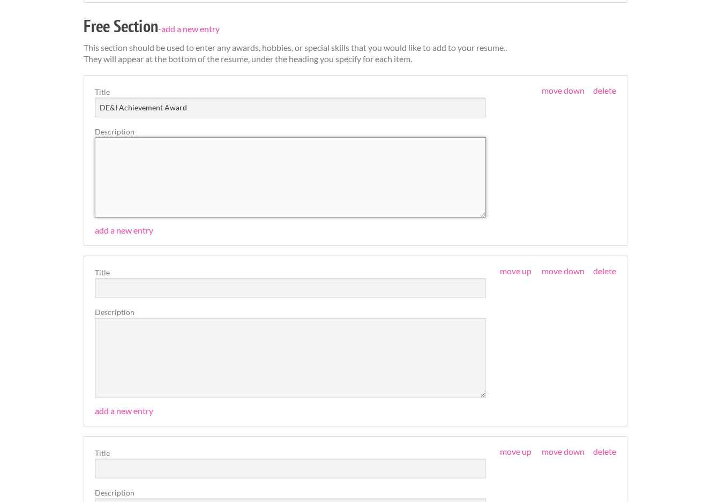
paste textarea "Recognized for contributions to diversity, equity, and inclusion initiatives."
type textarea "Recognized for contributions to diversity, equity, and inclusion initiatives."
click at [146, 288] on input "text" at bounding box center [290, 288] width 391 height 20
paste input "Emerging Leader Award"
type input "Emerging Leader Award"
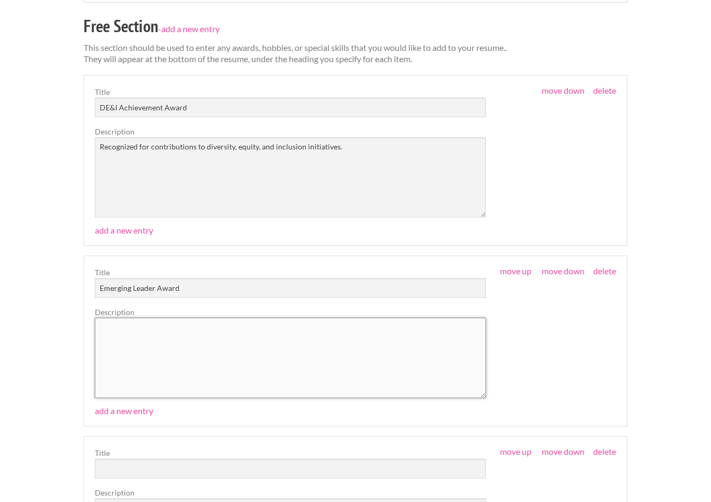
click at [187, 364] on textarea at bounding box center [290, 358] width 391 height 80
paste textarea "Honored for leadership and impact in early career."
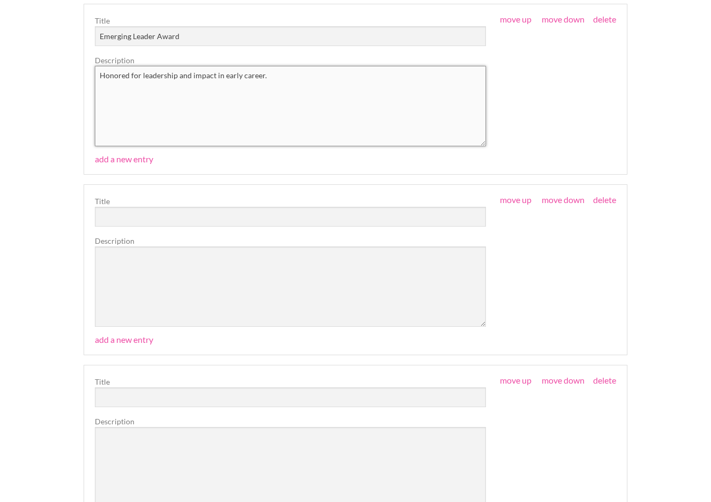
scroll to position [1870, 0]
type textarea "Honored for leadership and impact in early career."
click at [145, 222] on input "text" at bounding box center [290, 216] width 391 height 20
paste input "J.D. Power Award"
type input "J.D. Power Award"
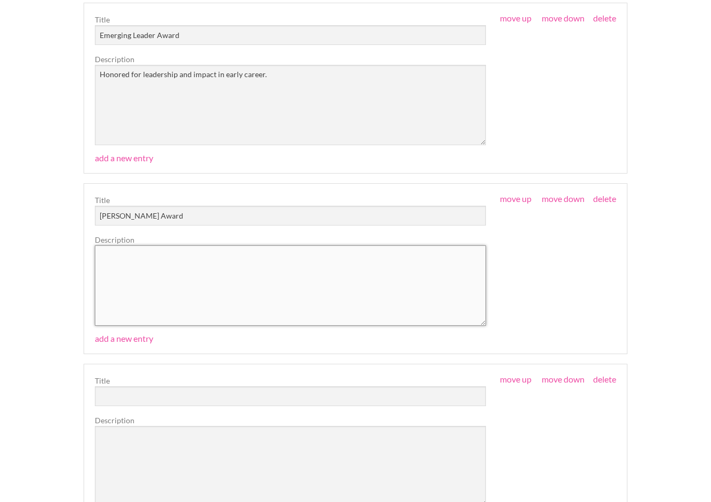
click at [167, 292] on textarea at bounding box center [290, 285] width 391 height 80
paste textarea "Awarded as part of a team delivering top-tier performance and client service."
type textarea "Awarded as part of a team delivering top-tier performance and client service."
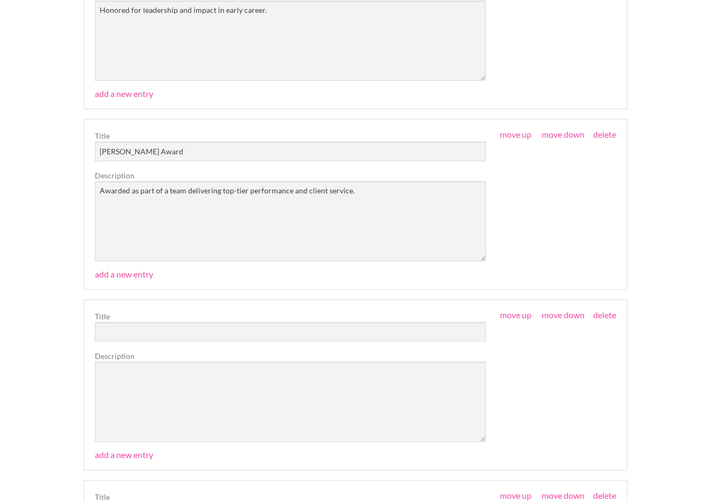
scroll to position [1938, 0]
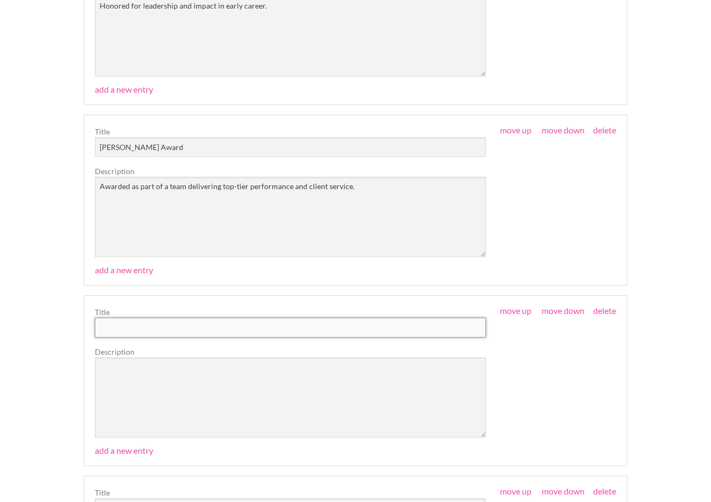
click at [136, 323] on input "text" at bounding box center [290, 328] width 391 height 20
type input "Creative Skills"
click at [172, 391] on textarea at bounding box center [290, 397] width 391 height 80
paste textarea "Event Design & Décor: Strong eye for aesthetics and hospitality-driven design. …"
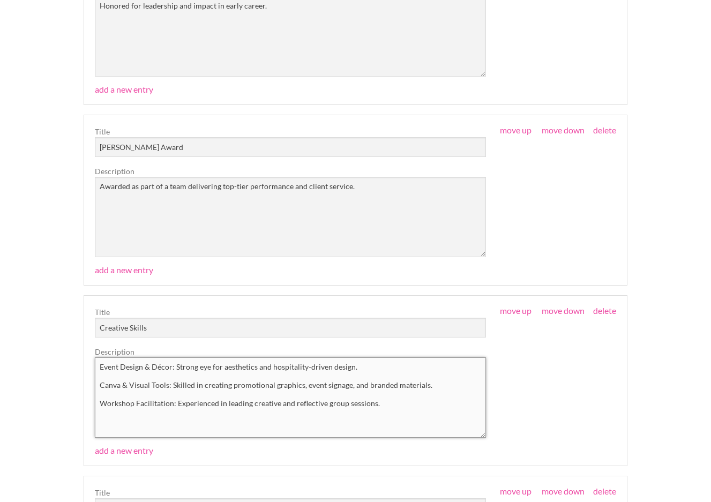
click at [100, 386] on textarea "Event Design & Décor: Strong eye for aesthetics and hospitality-driven design. …" at bounding box center [290, 397] width 391 height 80
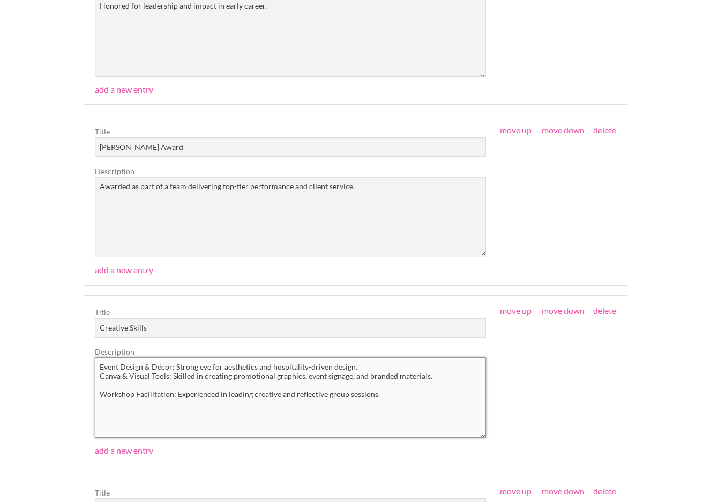
click at [100, 391] on textarea "Event Design & Décor: Strong eye for aesthetics and hospitality-driven design. …" at bounding box center [290, 397] width 391 height 80
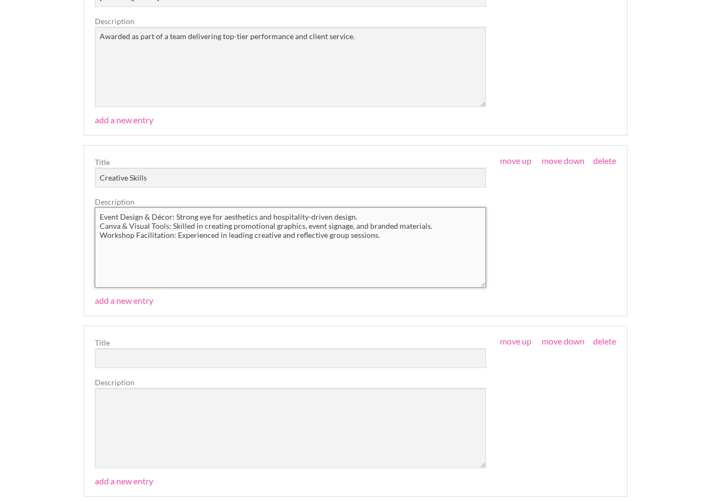
scroll to position [2116, 0]
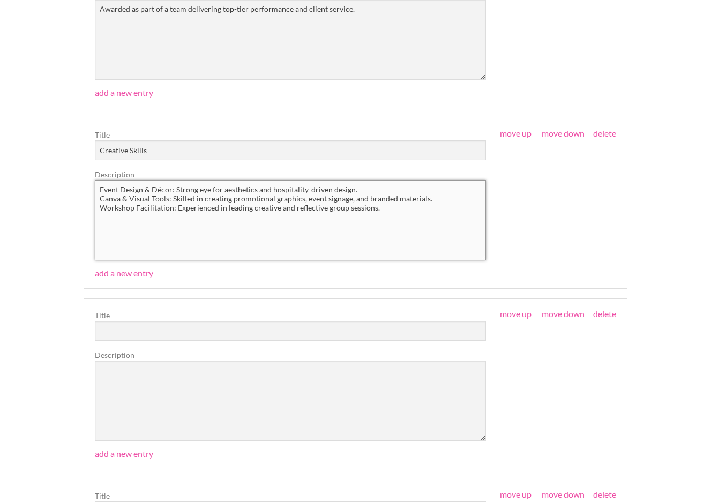
type textarea "Event Design & Décor: Strong eye for aesthetics and hospitality-driven design. …"
click at [108, 333] on input "text" at bounding box center [290, 331] width 391 height 20
paste input "Community Involvement & Hobbies"
type input "Community Involvement & Hobbies"
click at [155, 400] on textarea at bounding box center [290, 400] width 391 height 80
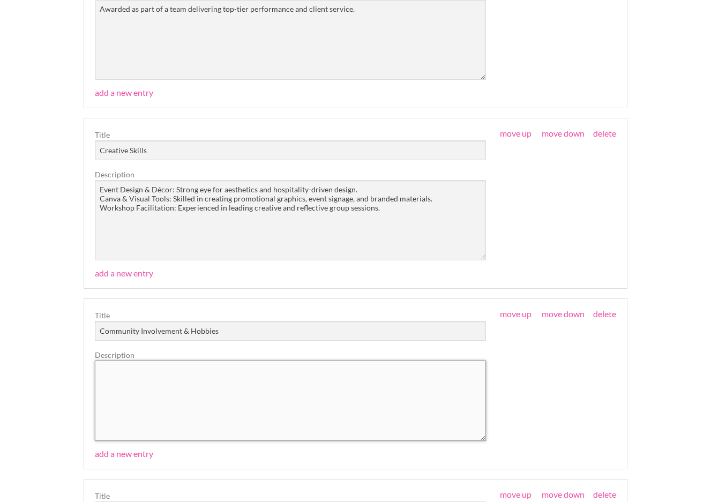
paste textarea "Founder of Kindling Studios – Creating art and journaling experiences that prom…"
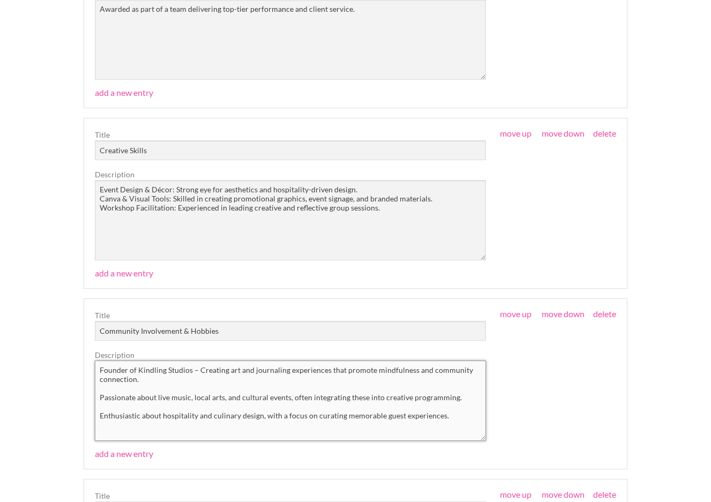
click at [195, 370] on textarea "Founder of Kindling Studios – Creating art and journaling experiences that prom…" at bounding box center [290, 400] width 391 height 80
click at [124, 384] on textarea "Founder of Kindling Studios - Creating art and journaling experiences that prom…" at bounding box center [290, 400] width 391 height 80
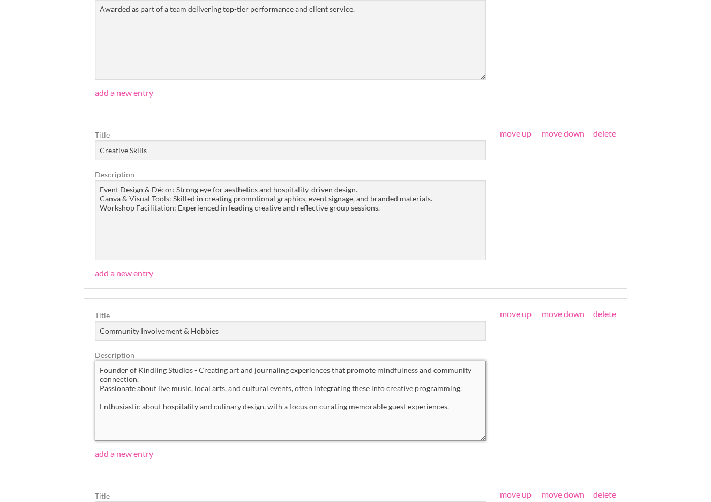
click at [132, 400] on textarea "Founder of Kindling Studios - Creating art and journaling experiences that prom…" at bounding box center [290, 400] width 391 height 80
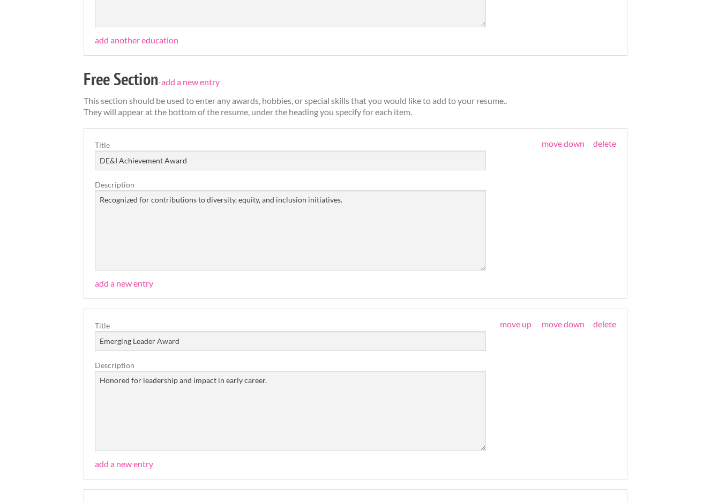
scroll to position [1569, 0]
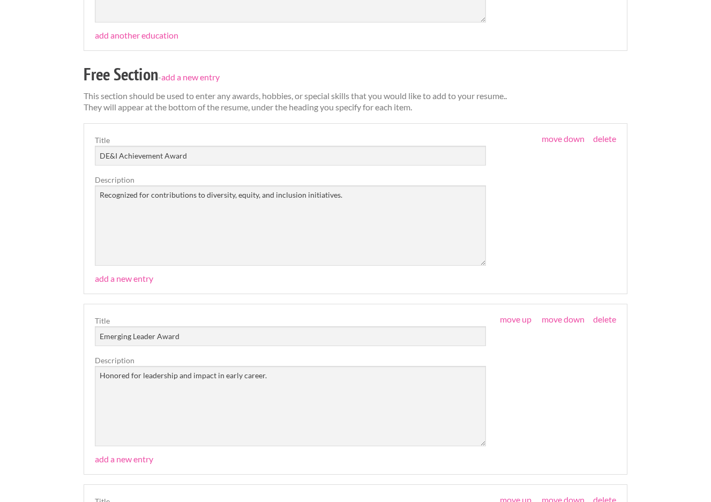
type textarea "Founder of Kindling Studios - Creating art and journaling experiences that prom…"
click at [127, 156] on input "DE&I Achievement Award" at bounding box center [290, 156] width 391 height 20
type input "Awards"
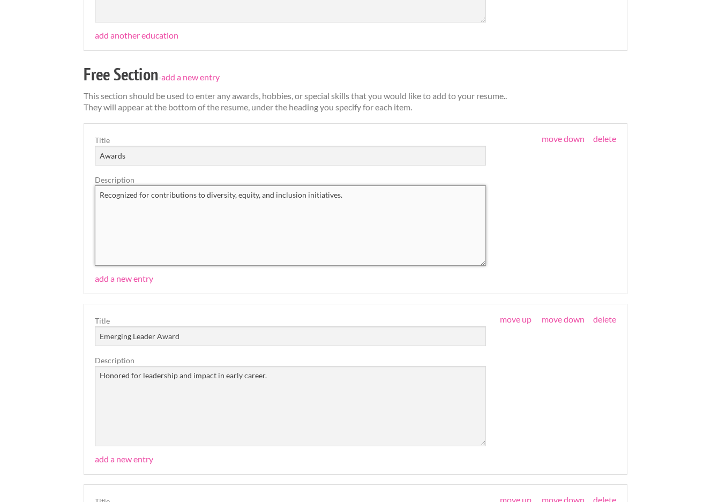
click at [213, 232] on textarea "Recognized for contributions to diversity, equity, and inclusion initiatives." at bounding box center [290, 225] width 391 height 80
paste textarea "DE&I Achievement Award – Recognized for contributions to diversity, equity, and…"
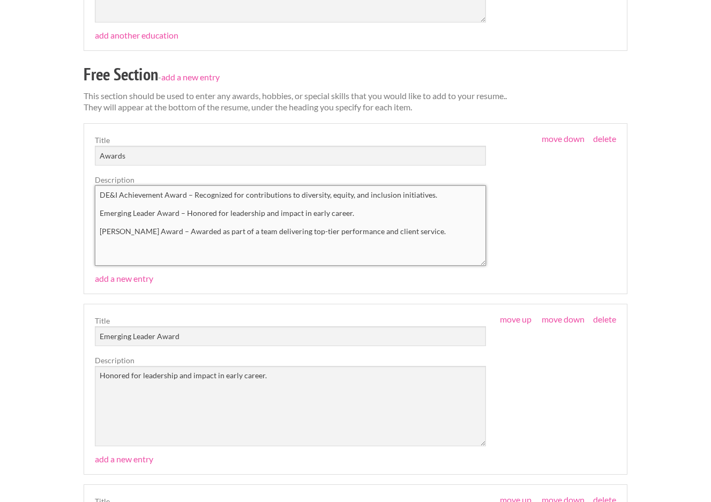
click at [185, 206] on textarea "DE&I Achievement Award – Recognized for contributions to diversity, equity, and…" at bounding box center [290, 225] width 391 height 80
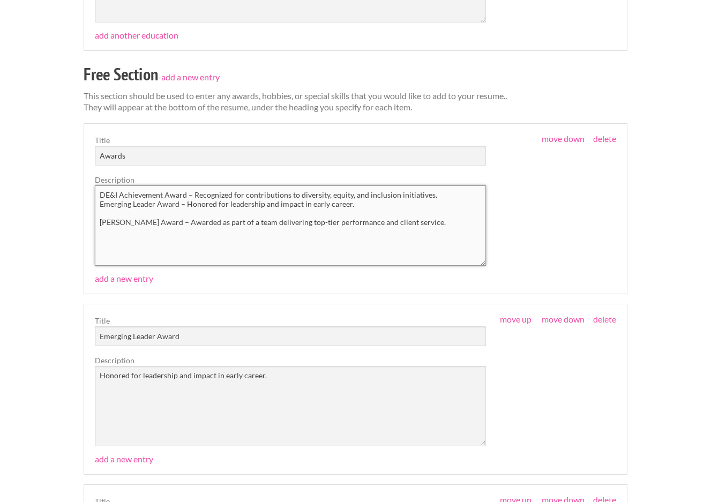
click at [189, 197] on textarea "DE&I Achievement Award – Recognized for contributions to diversity, equity, and…" at bounding box center [290, 225] width 391 height 80
click at [156, 221] on textarea "DE&I Achievement Award - Recognized for contributions to diversity, equity, and…" at bounding box center [290, 225] width 391 height 80
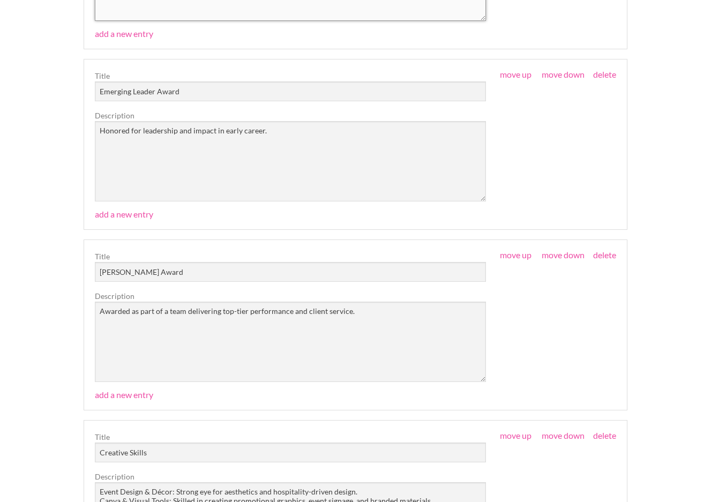
scroll to position [1812, 0]
type textarea "DE&I Achievement Award - Recognized for contributions to diversity, equity, and…"
click at [606, 81] on div "move up move down delete Title Emerging Leader Award Description Honored for le…" at bounding box center [355, 136] width 521 height 131
click at [603, 77] on link "delete" at bounding box center [604, 75] width 23 height 10
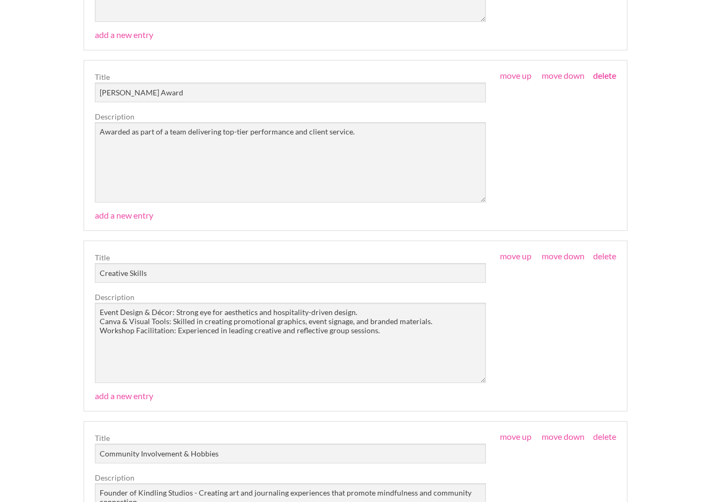
click at [603, 77] on link "delete" at bounding box center [604, 75] width 23 height 10
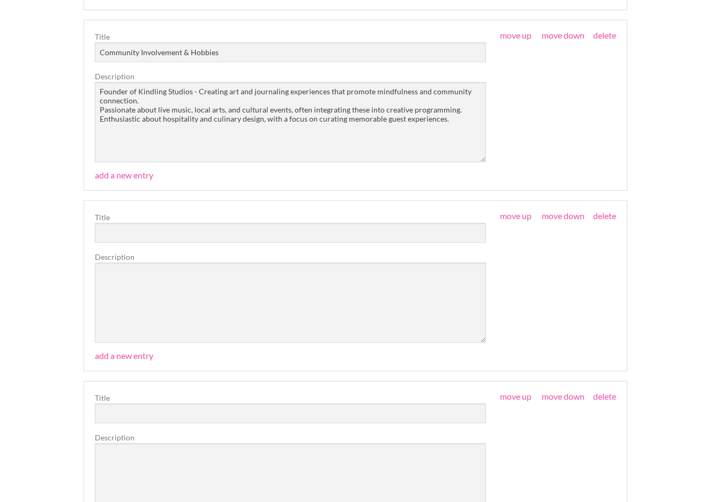
scroll to position [2082, 0]
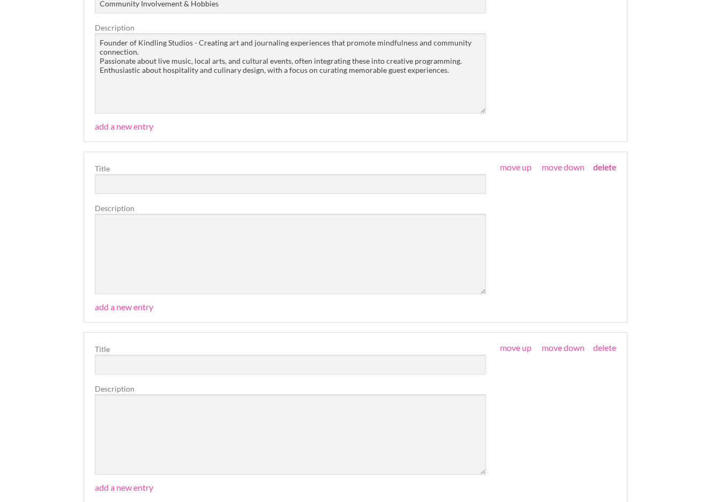
click at [596, 170] on link "delete" at bounding box center [604, 167] width 23 height 10
click at [598, 170] on link "delete" at bounding box center [604, 167] width 23 height 10
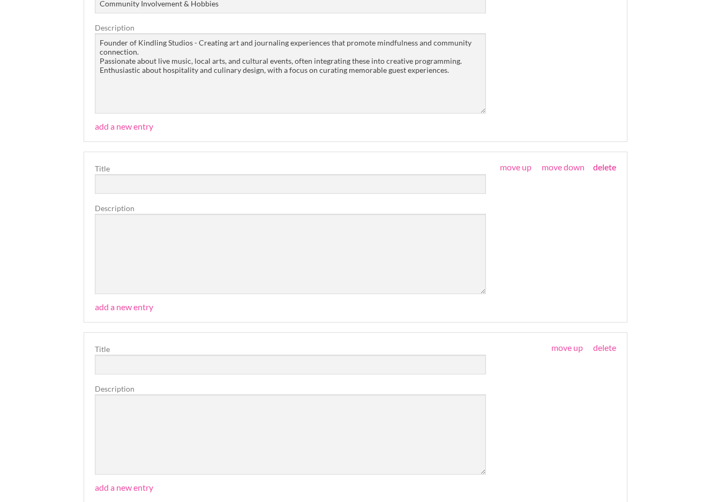
click at [598, 170] on link "delete" at bounding box center [604, 167] width 23 height 10
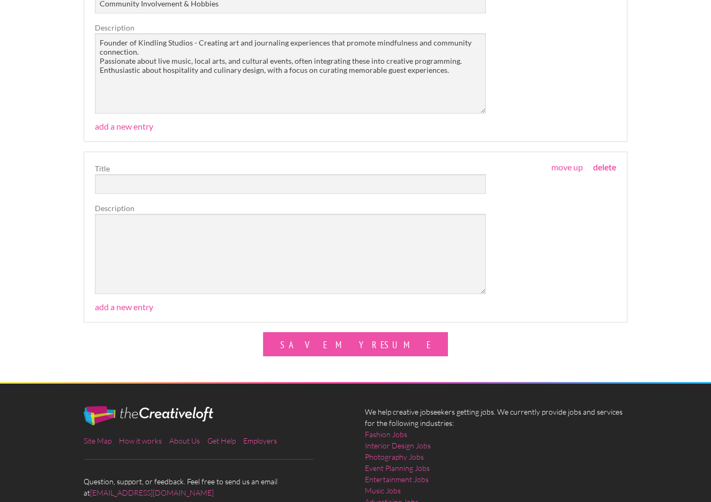
click at [599, 170] on link "delete" at bounding box center [604, 167] width 23 height 10
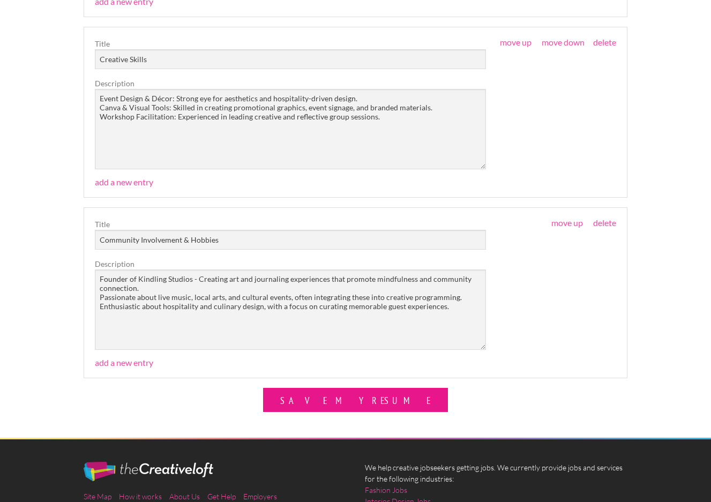
scroll to position [1957, 0]
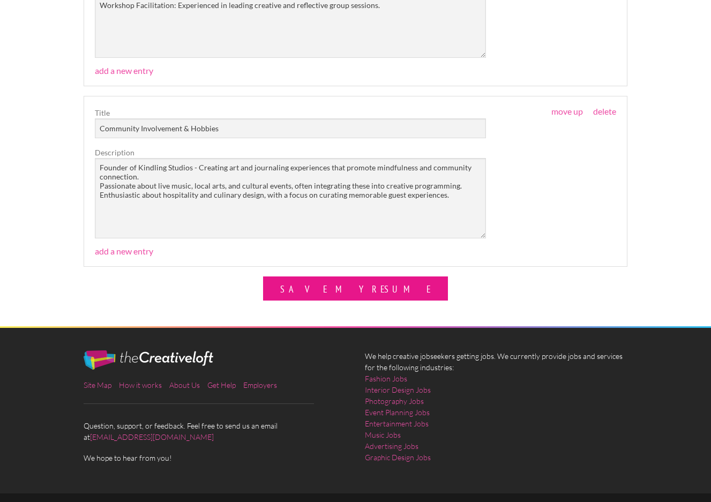
click at [382, 287] on button "Save My Resume" at bounding box center [355, 288] width 184 height 24
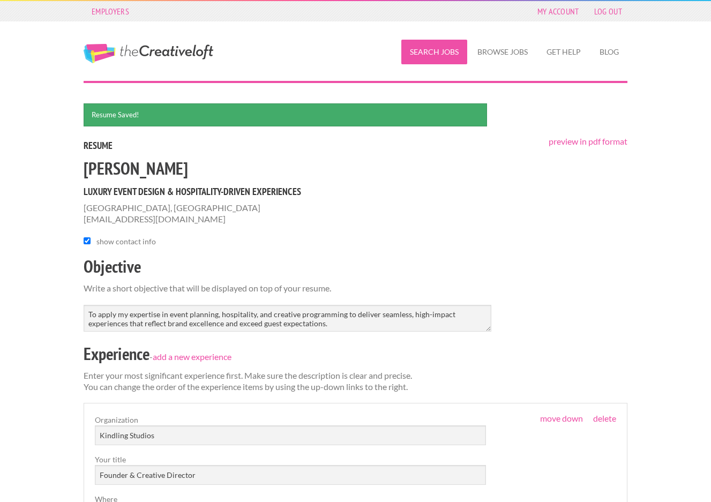
click at [443, 50] on link "Search Jobs" at bounding box center [434, 52] width 66 height 25
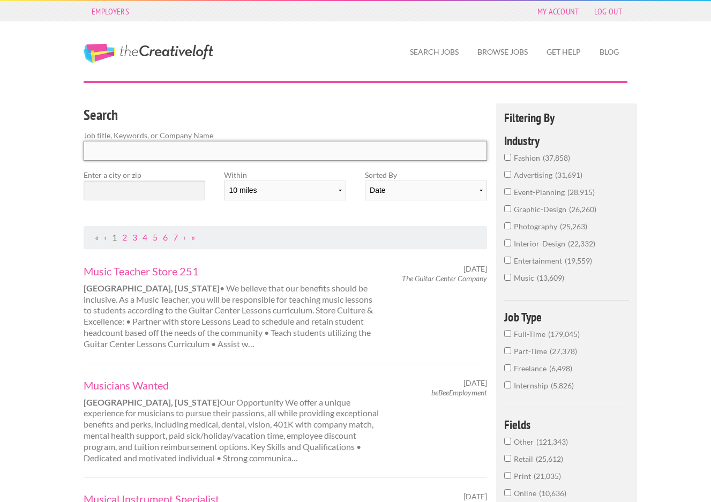
click at [305, 149] on input "Search" at bounding box center [285, 151] width 403 height 20
click at [201, 191] on input "text" at bounding box center [145, 190] width 122 height 20
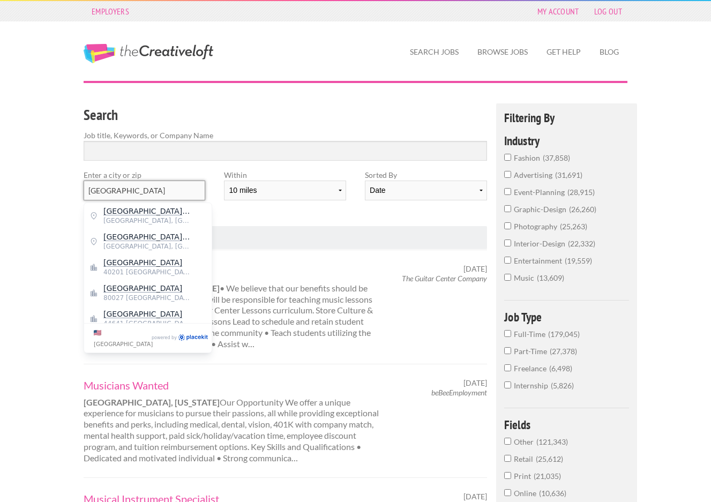
click at [134, 191] on input "[GEOGRAPHIC_DATA]" at bounding box center [145, 190] width 122 height 20
type input "40223"
click at [225, 197] on select "10 miles 20 miles 50 miles 100 miles 200 miles 300 miles 400 miles 500 miles" at bounding box center [285, 190] width 122 height 20
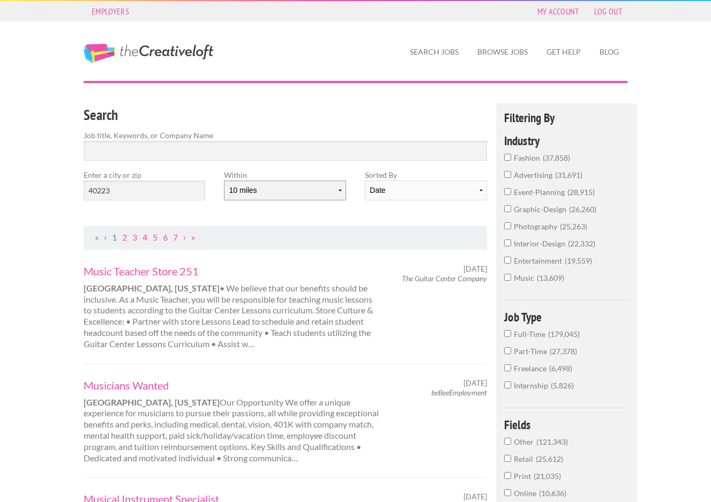
select select "20"
click at [224, 180] on select "10 miles 20 miles 50 miles 100 miles 200 miles 300 miles 400 miles 500 miles" at bounding box center [285, 190] width 122 height 20
click at [155, 192] on input "40223" at bounding box center [145, 190] width 122 height 20
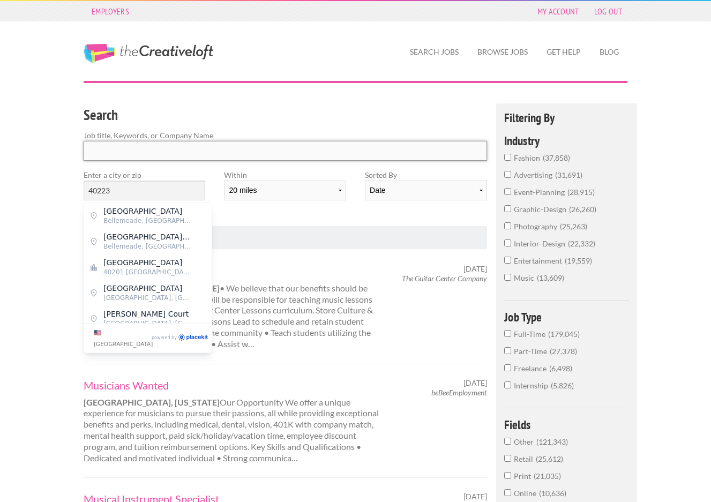
click at [143, 157] on input "Search" at bounding box center [285, 151] width 403 height 20
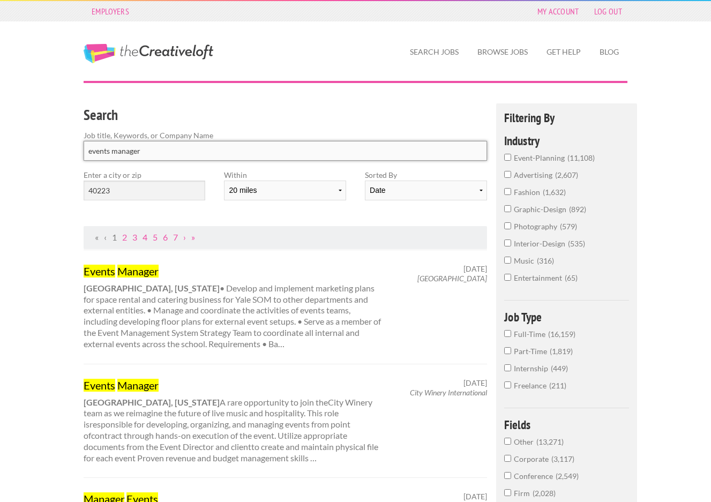
type input "events manager"
click at [156, 187] on input "40223" at bounding box center [145, 190] width 122 height 20
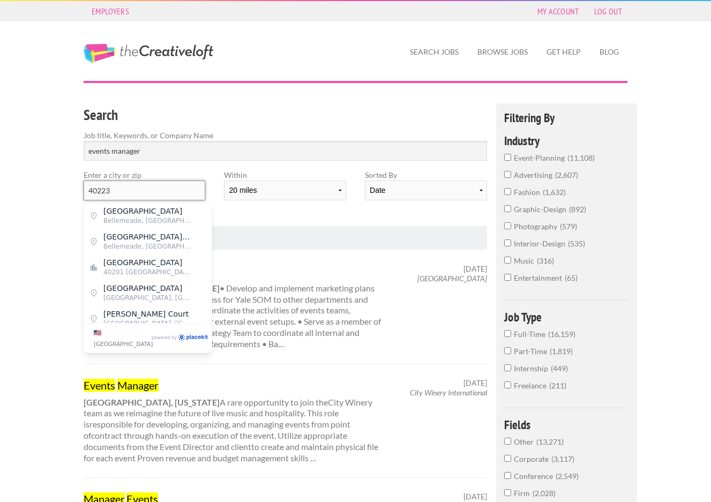
click at [156, 187] on input "40223" at bounding box center [145, 190] width 122 height 20
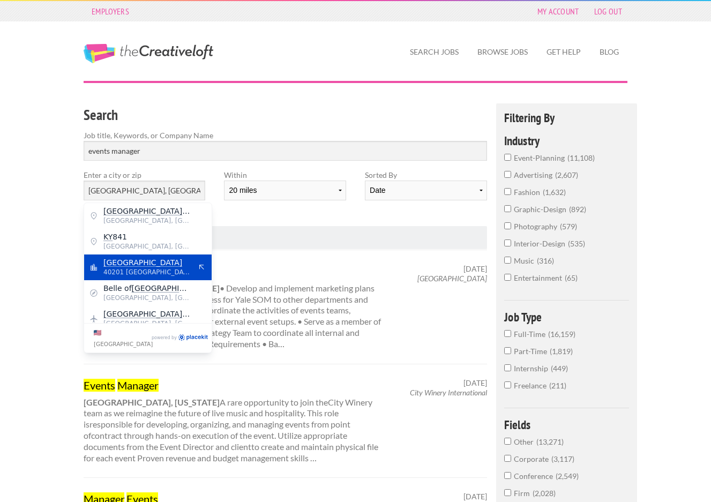
click at [125, 261] on mark "[GEOGRAPHIC_DATA]" at bounding box center [142, 262] width 79 height 9
type input "[GEOGRAPHIC_DATA]"
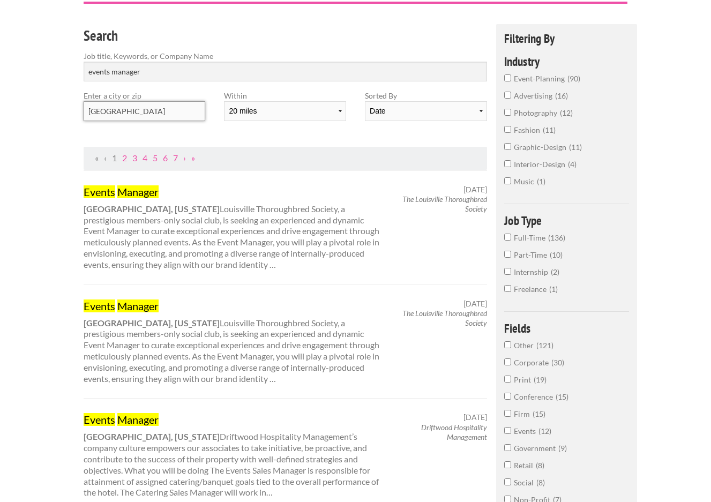
scroll to position [80, 0]
click at [116, 193] on link "Events Manager" at bounding box center [233, 191] width 298 height 14
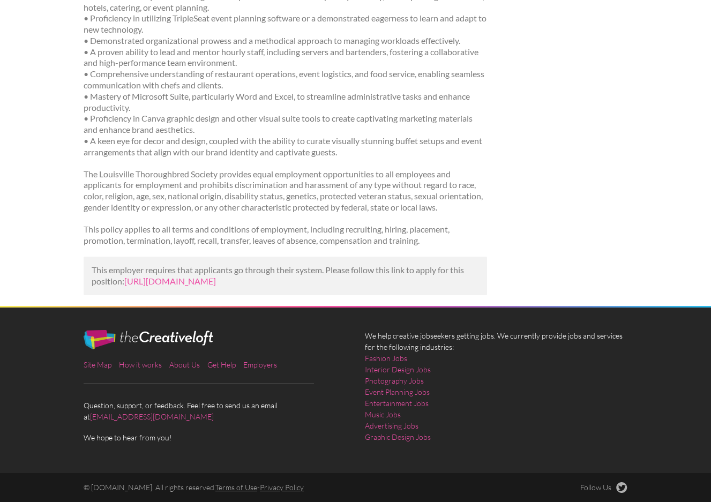
scroll to position [538, 0]
click at [211, 276] on link "[URL][DOMAIN_NAME]" at bounding box center [170, 281] width 92 height 10
